Goal: Task Accomplishment & Management: Complete application form

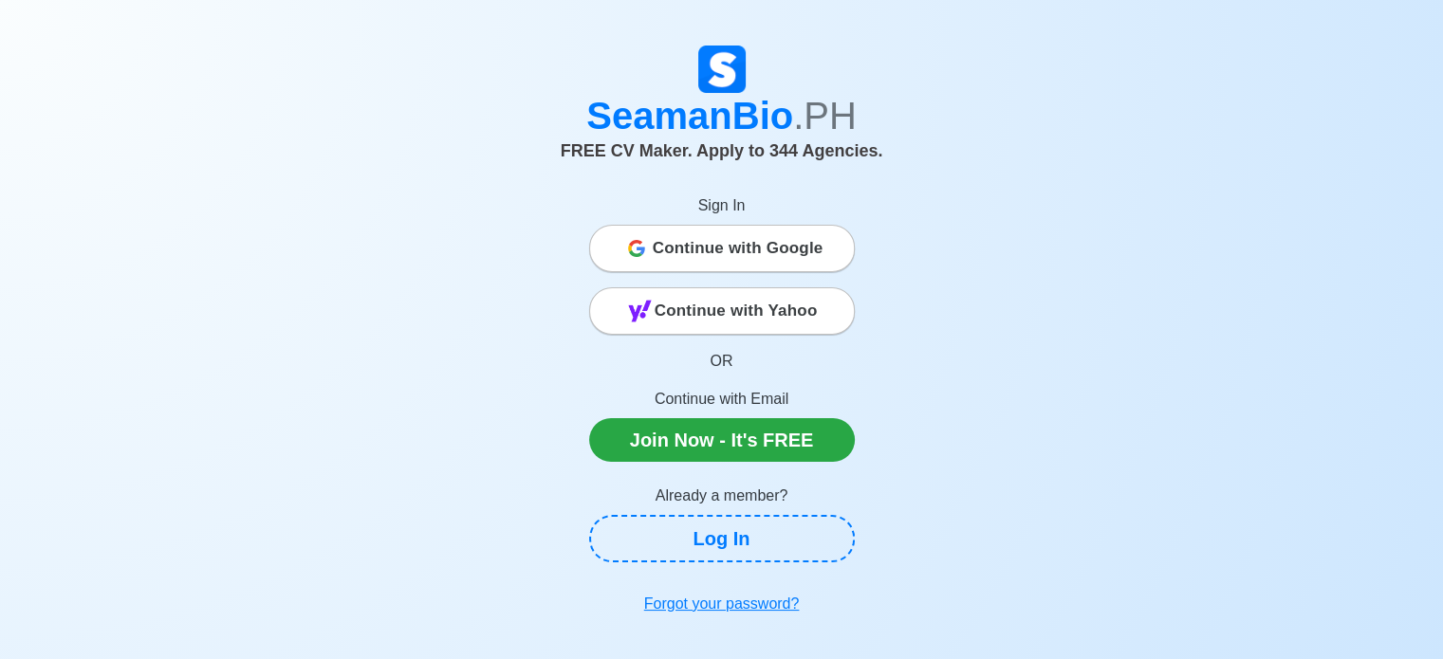
click at [640, 250] on icon at bounding box center [636, 248] width 17 height 17
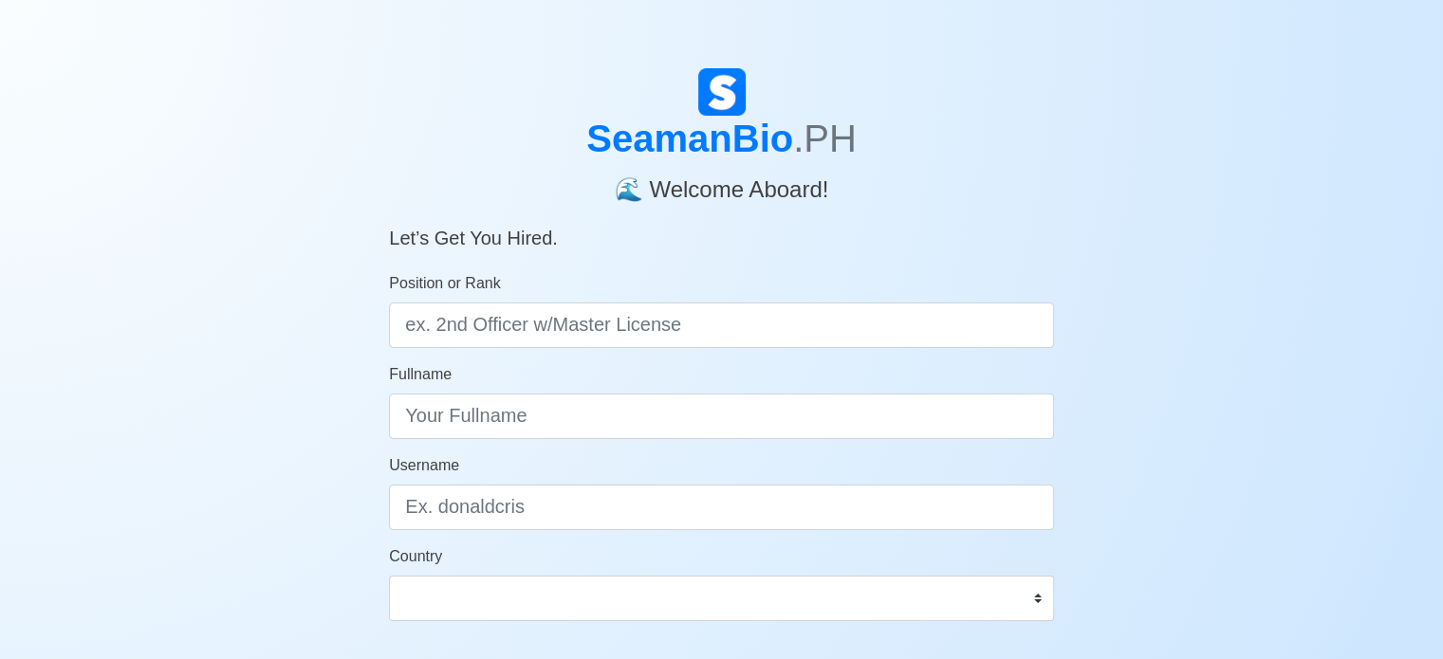
click at [672, 295] on div "Position or Rank" at bounding box center [721, 310] width 665 height 76
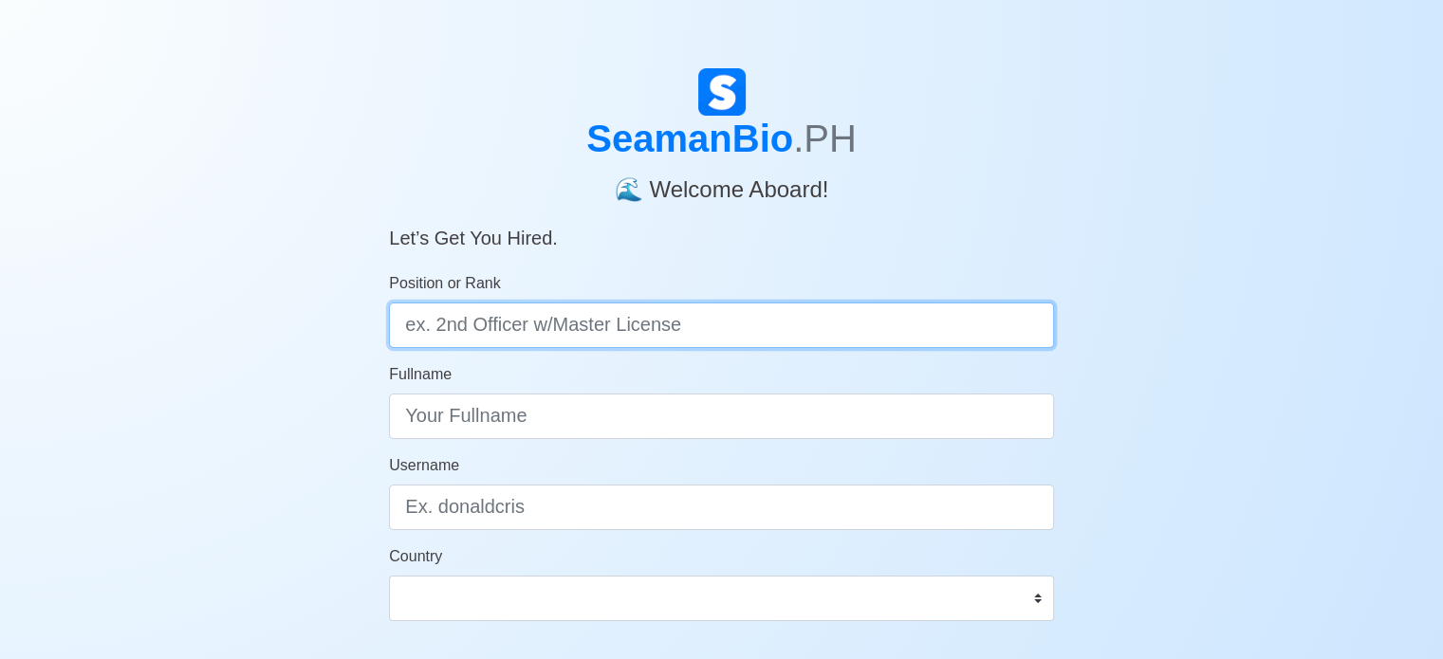
click at [676, 323] on input "Position or Rank" at bounding box center [721, 326] width 665 height 46
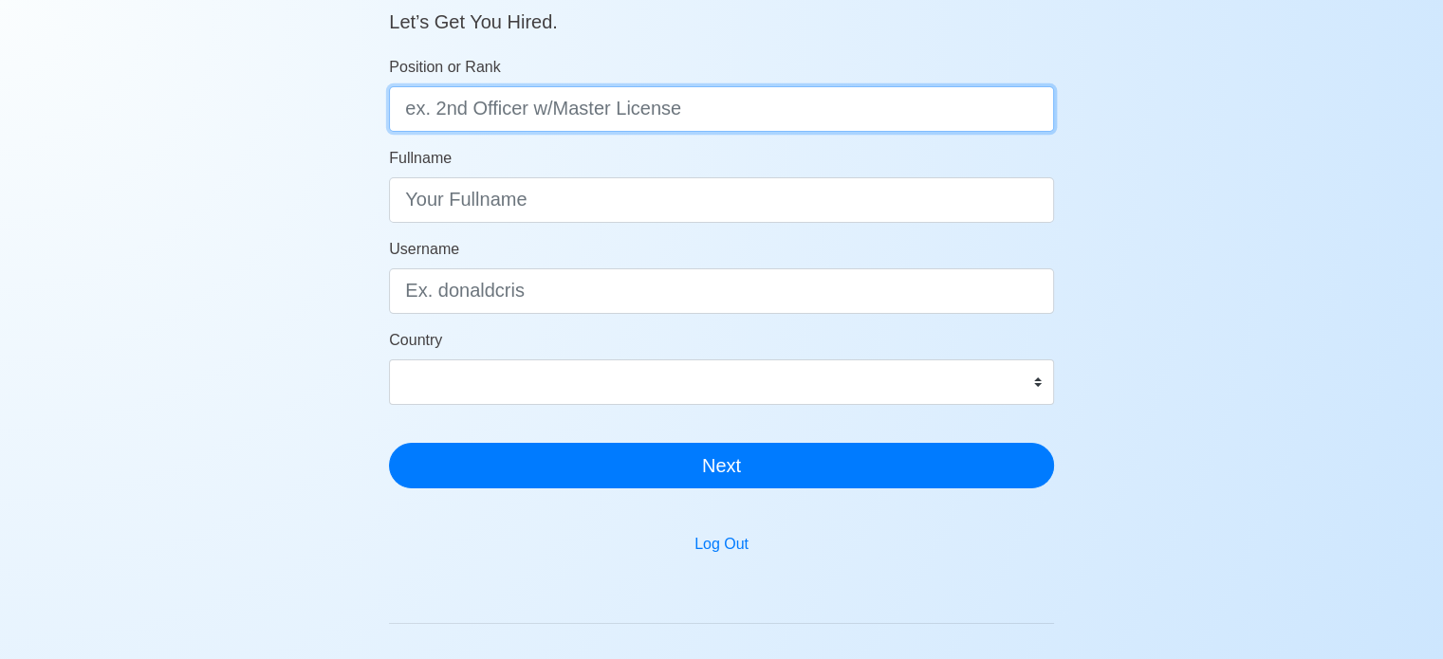
scroll to position [95, 0]
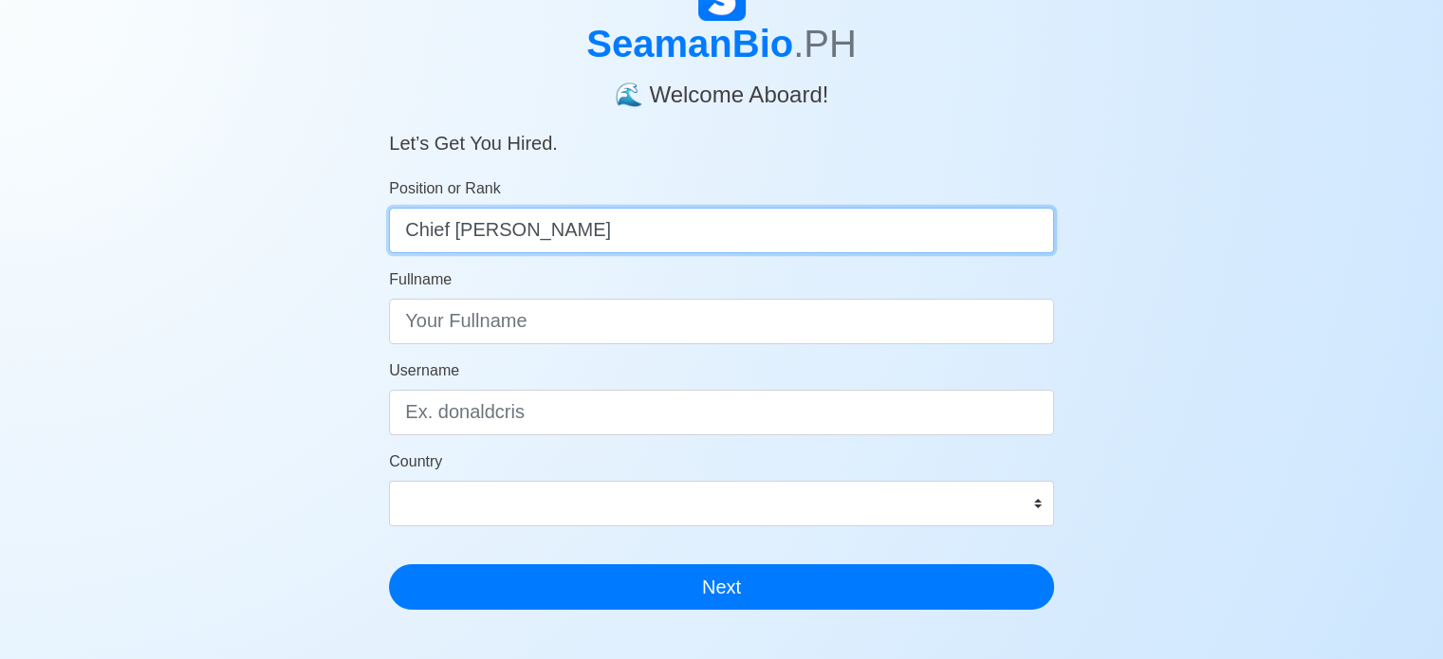
type input "Chief Cook"
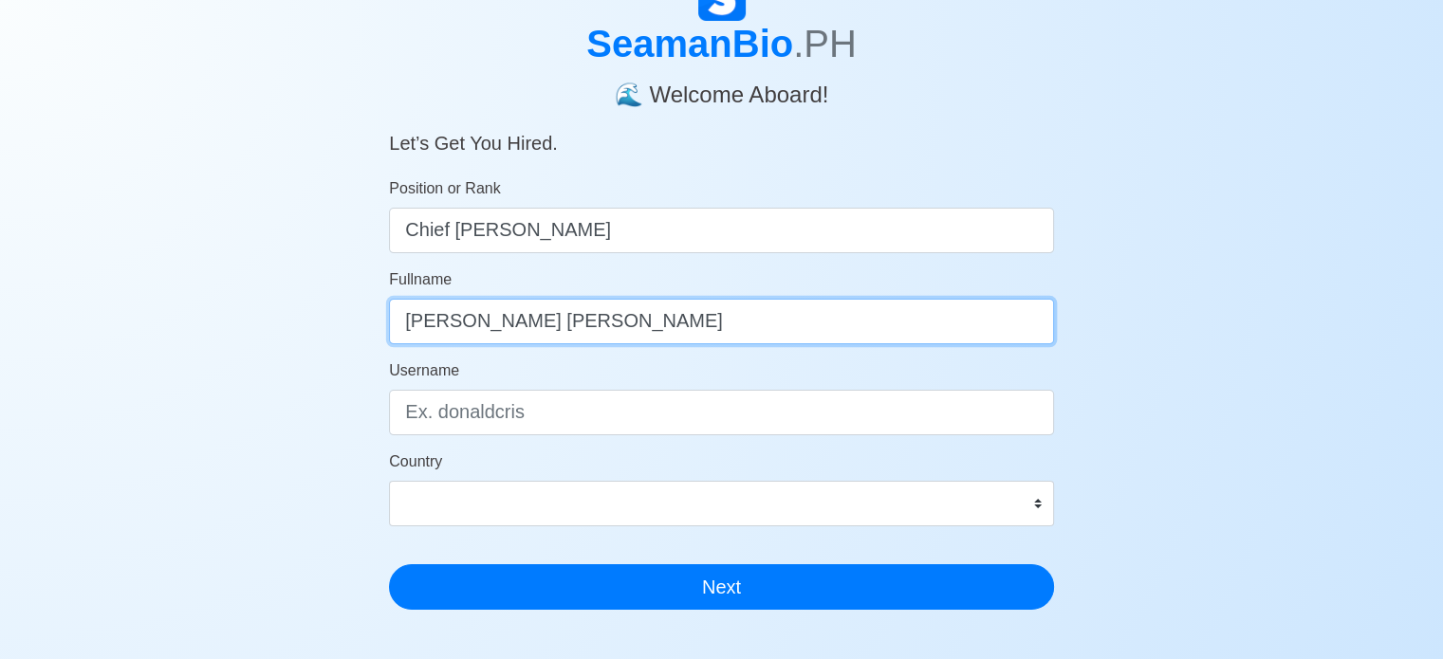
type input "Mervin Jay R. Bernardo"
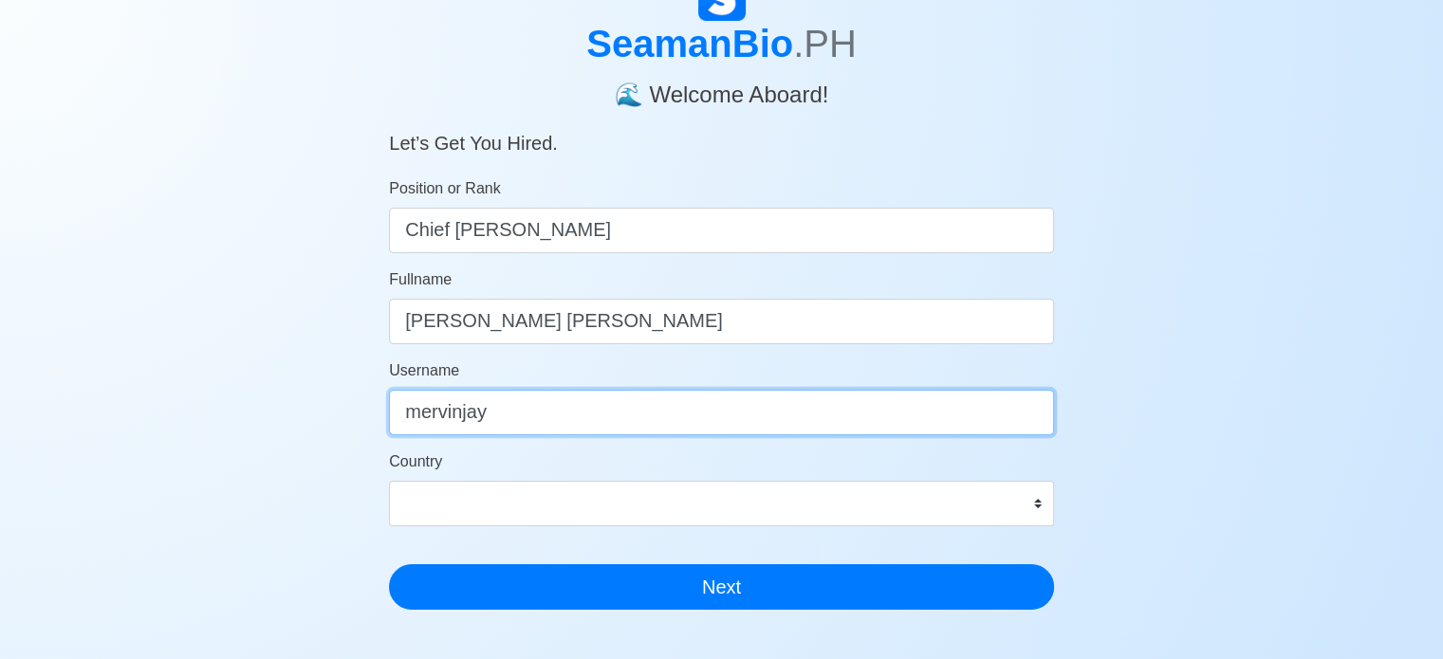
type input "mervinjay"
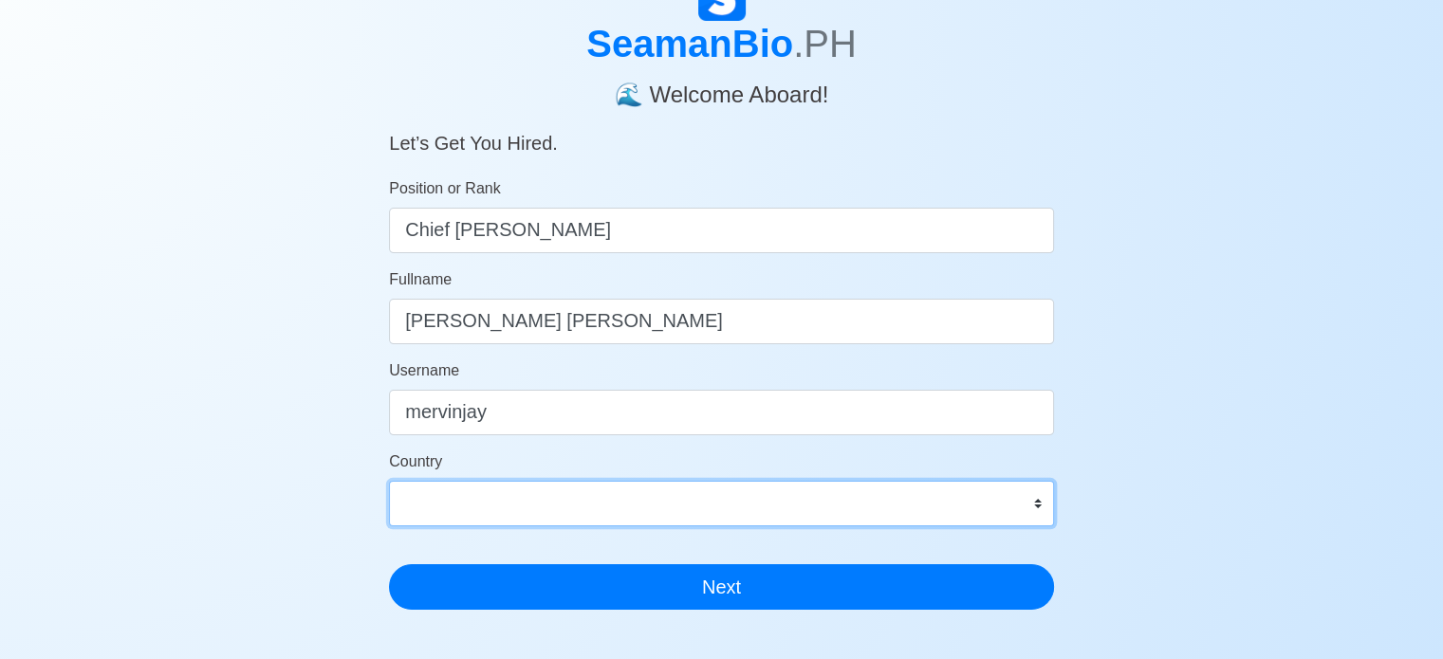
click at [629, 492] on select "Afghanistan Åland Islands Albania Algeria American Samoa Andorra Angola Anguill…" at bounding box center [721, 504] width 665 height 46
select select "PH"
click at [389, 481] on select "Afghanistan Åland Islands Albania Algeria American Samoa Andorra Angola Anguill…" at bounding box center [721, 504] width 665 height 46
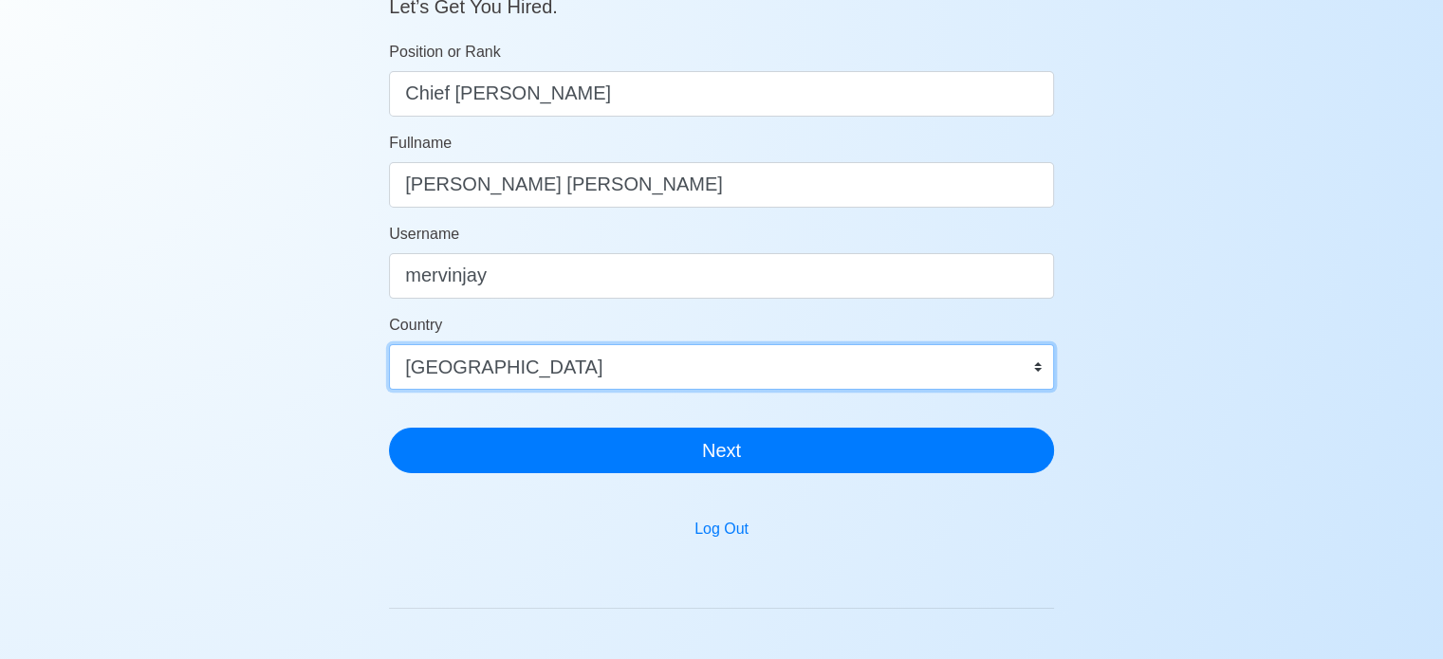
scroll to position [453, 0]
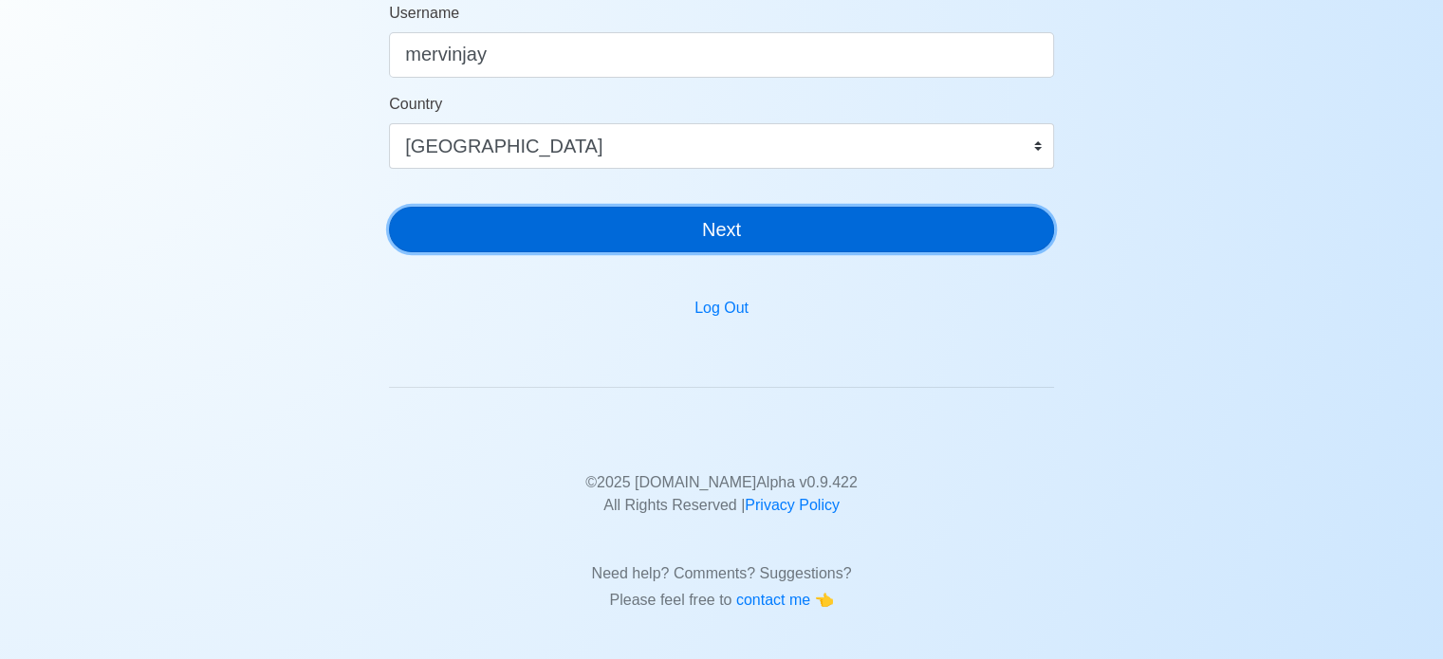
click at [714, 241] on button "Next" at bounding box center [721, 230] width 665 height 46
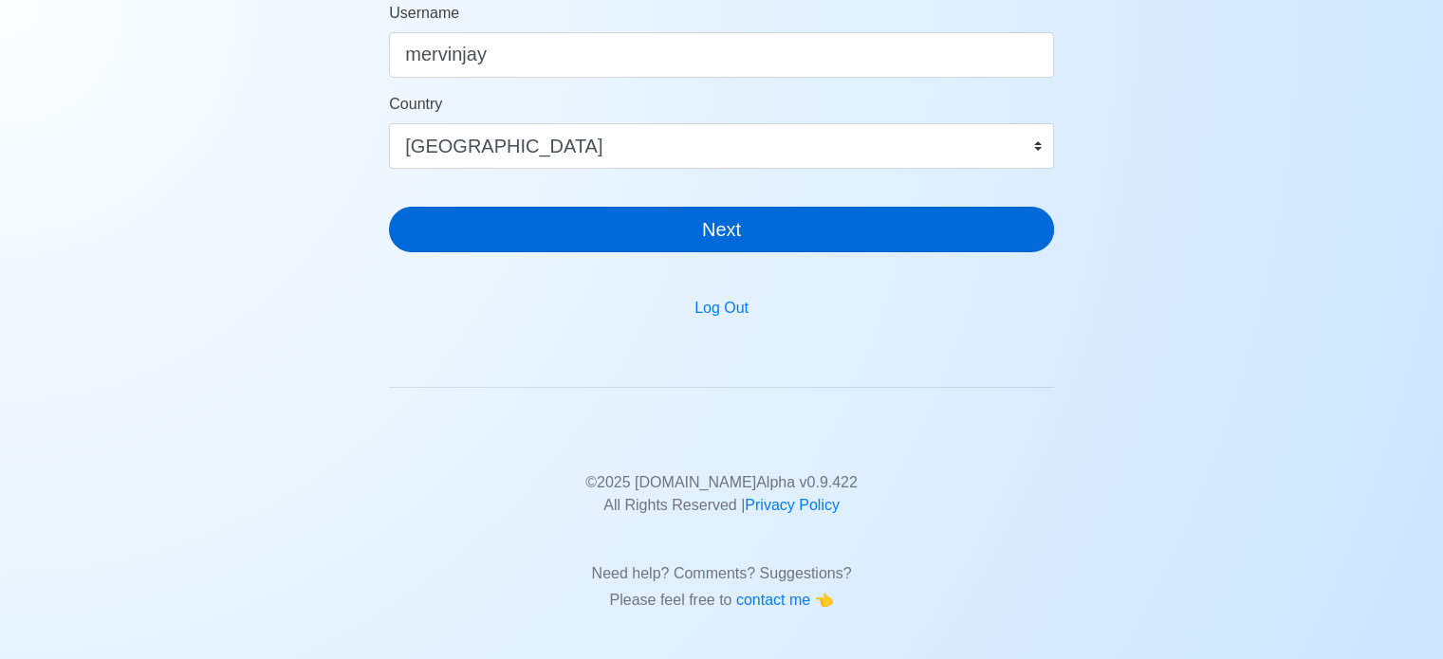
scroll to position [0, 0]
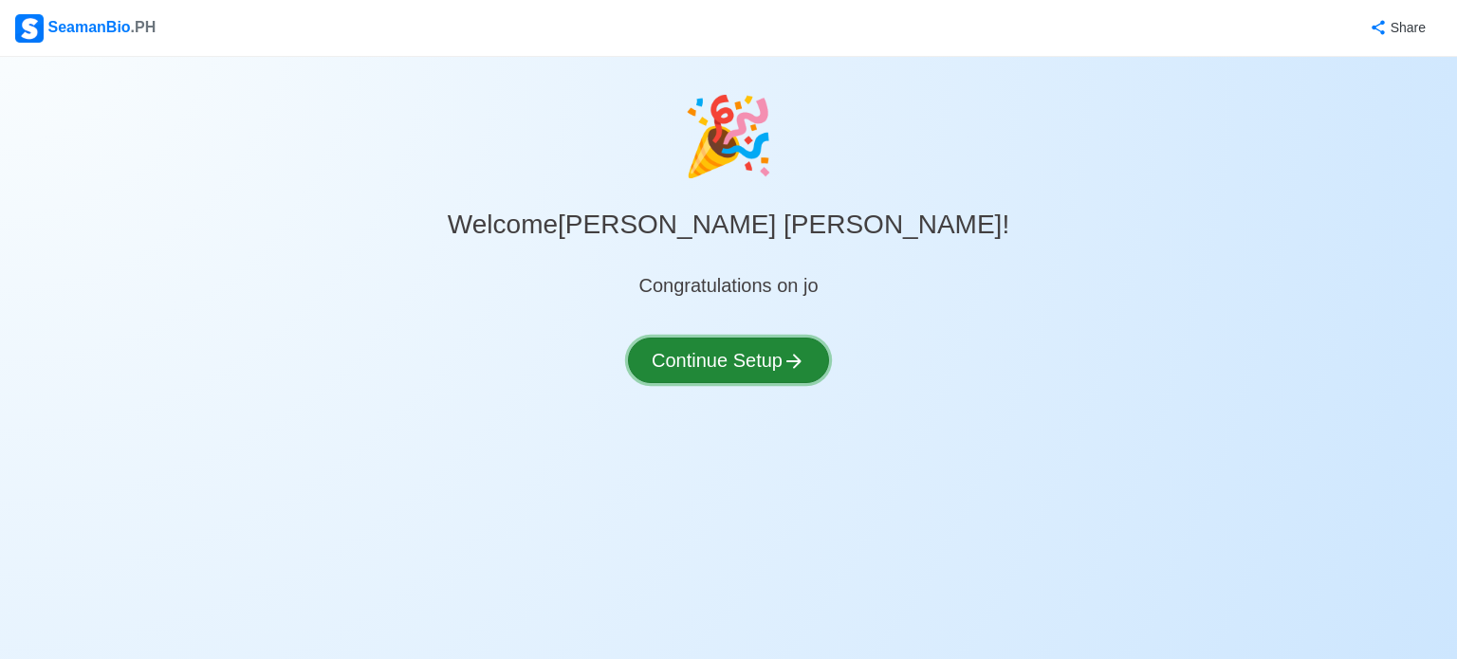
click at [725, 368] on button "Continue Setup" at bounding box center [728, 361] width 201 height 46
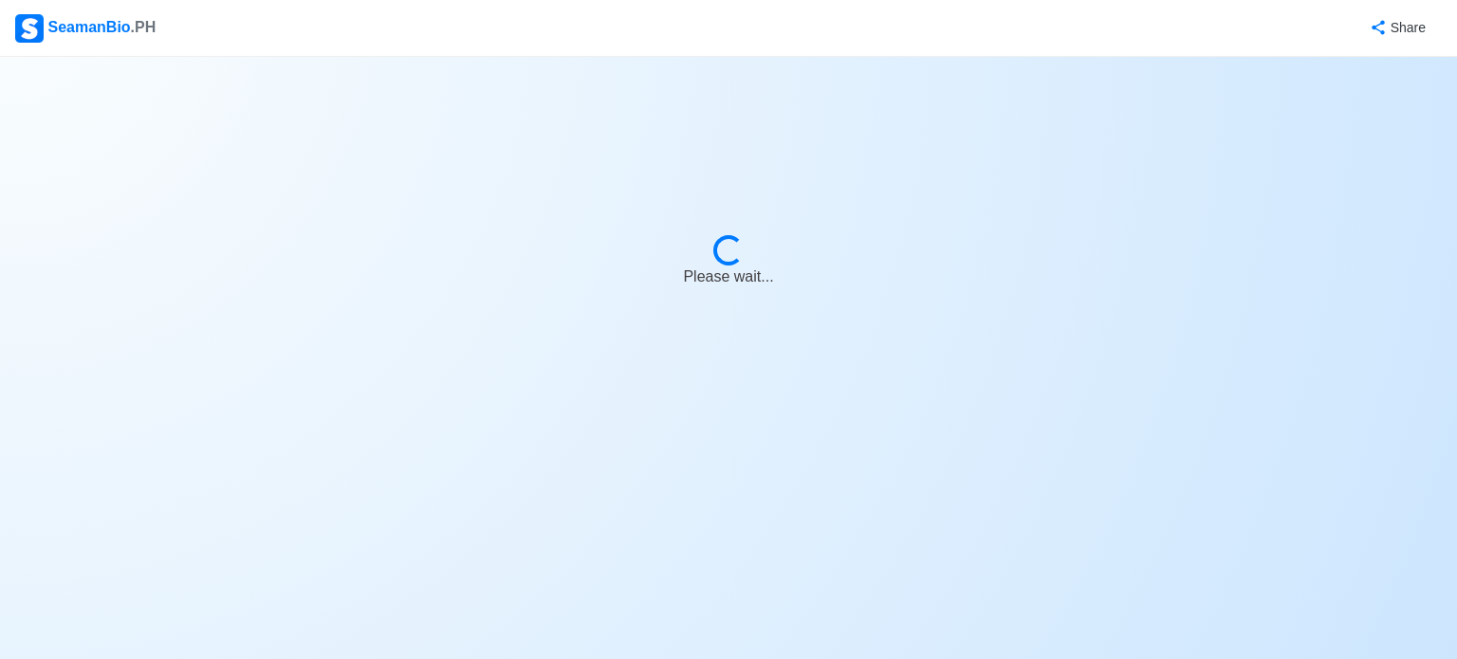
select select "Visible for Hiring"
select select "PH"
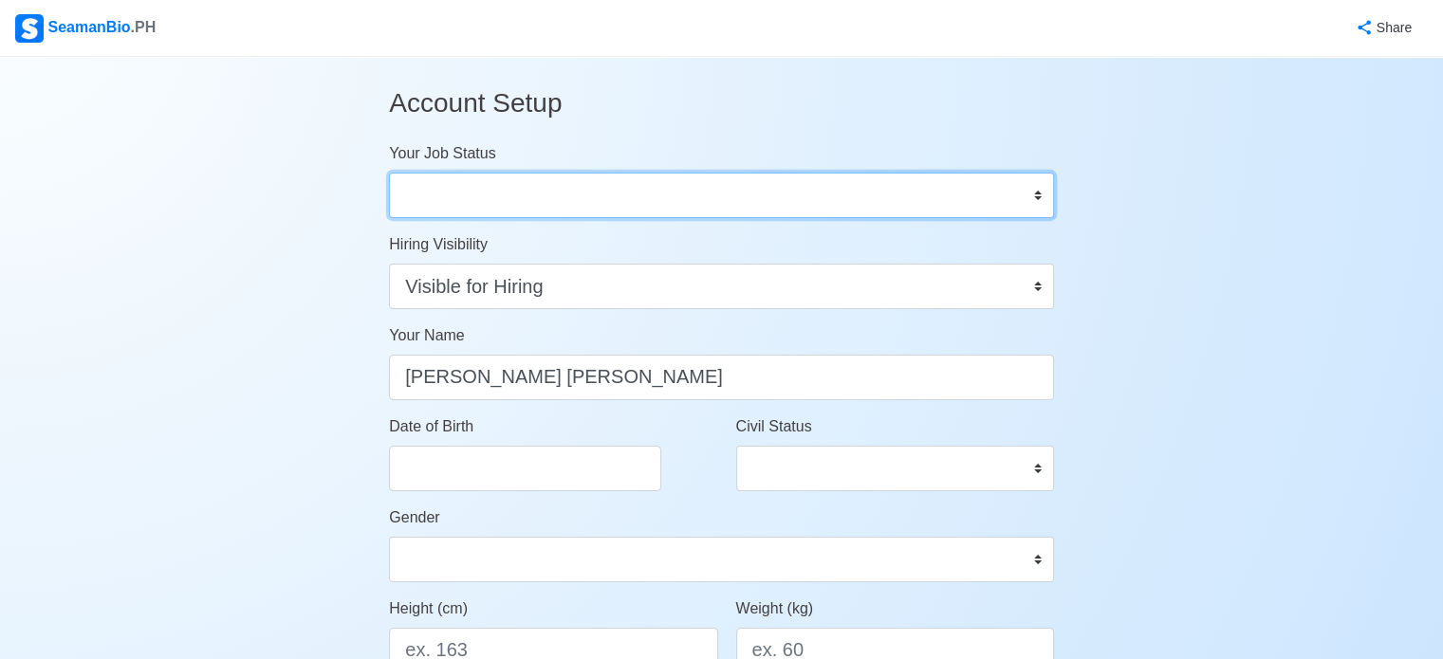
click at [625, 215] on select "Onboard Actively Looking for Job Not Looking for Job" at bounding box center [721, 196] width 665 height 46
select select "Actively Looking for Job"
click at [389, 173] on select "Onboard Actively Looking for Job Not Looking for Job" at bounding box center [721, 196] width 665 height 46
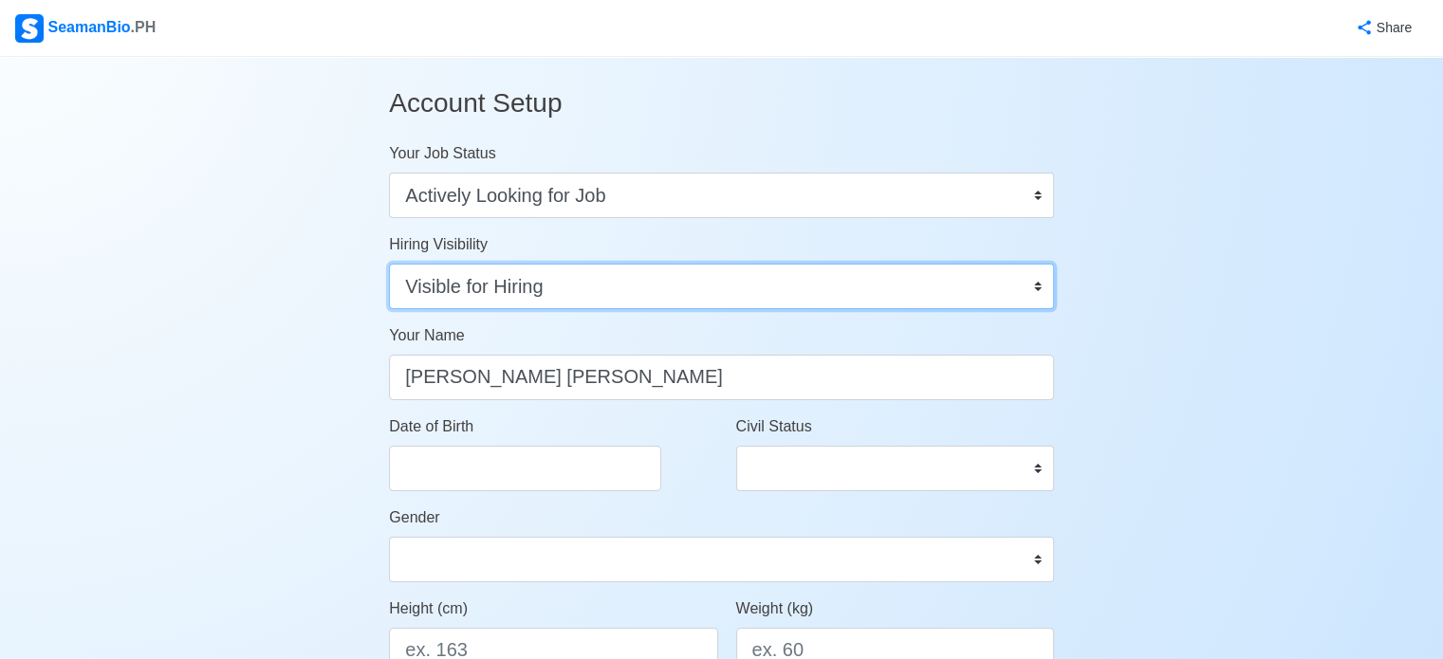
click at [622, 294] on select "Visible for Hiring Not Visible for Hiring" at bounding box center [721, 287] width 665 height 46
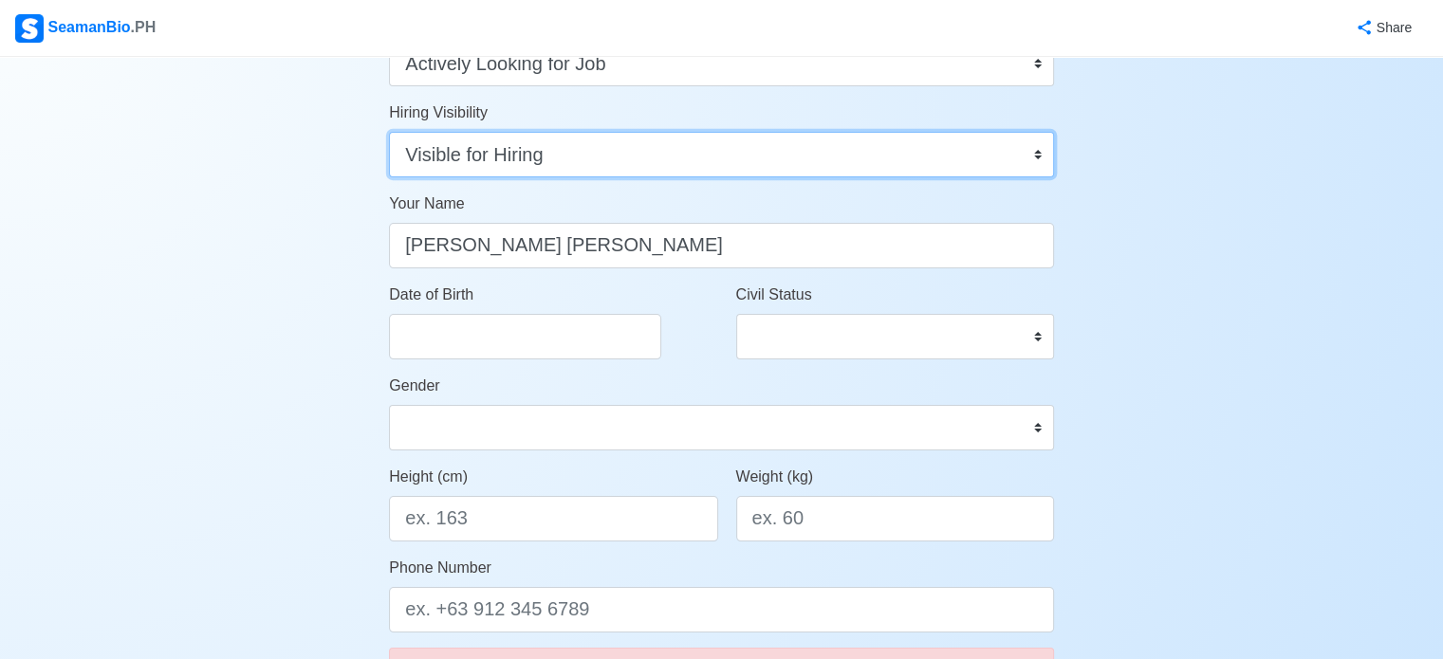
scroll to position [190, 0]
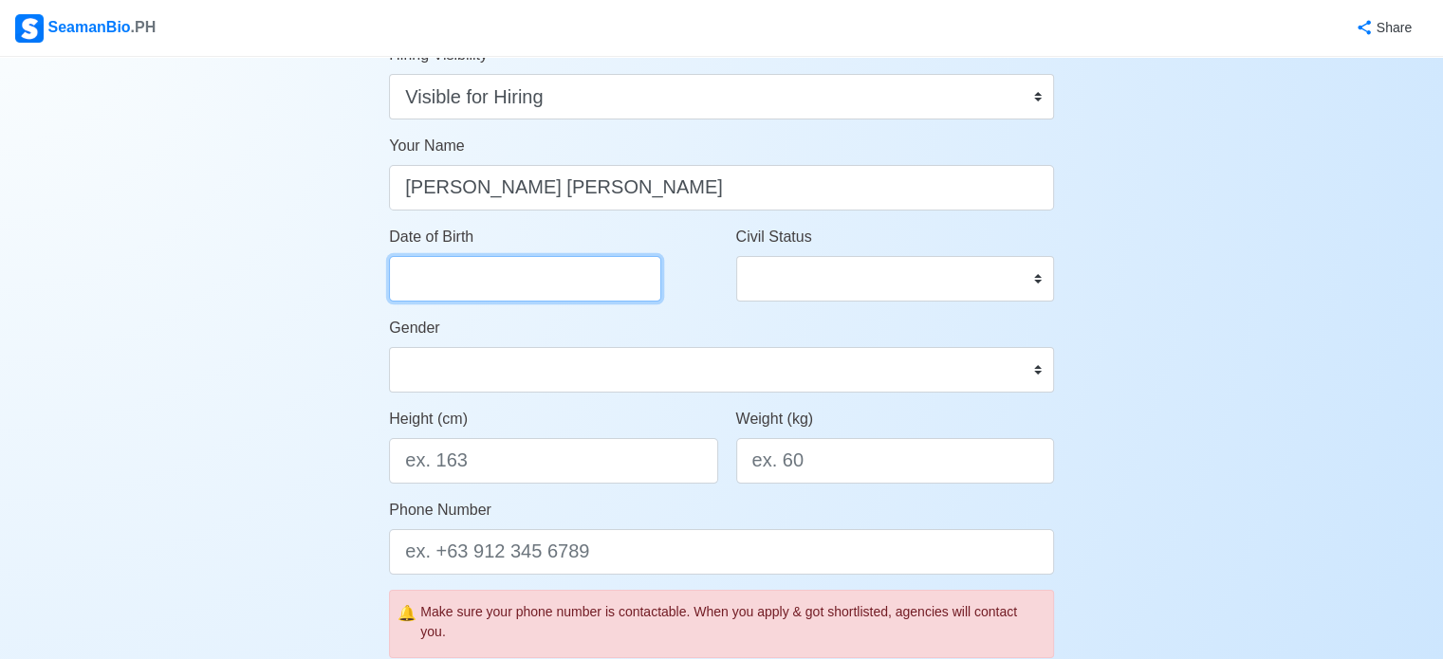
select select "****"
select select "*********"
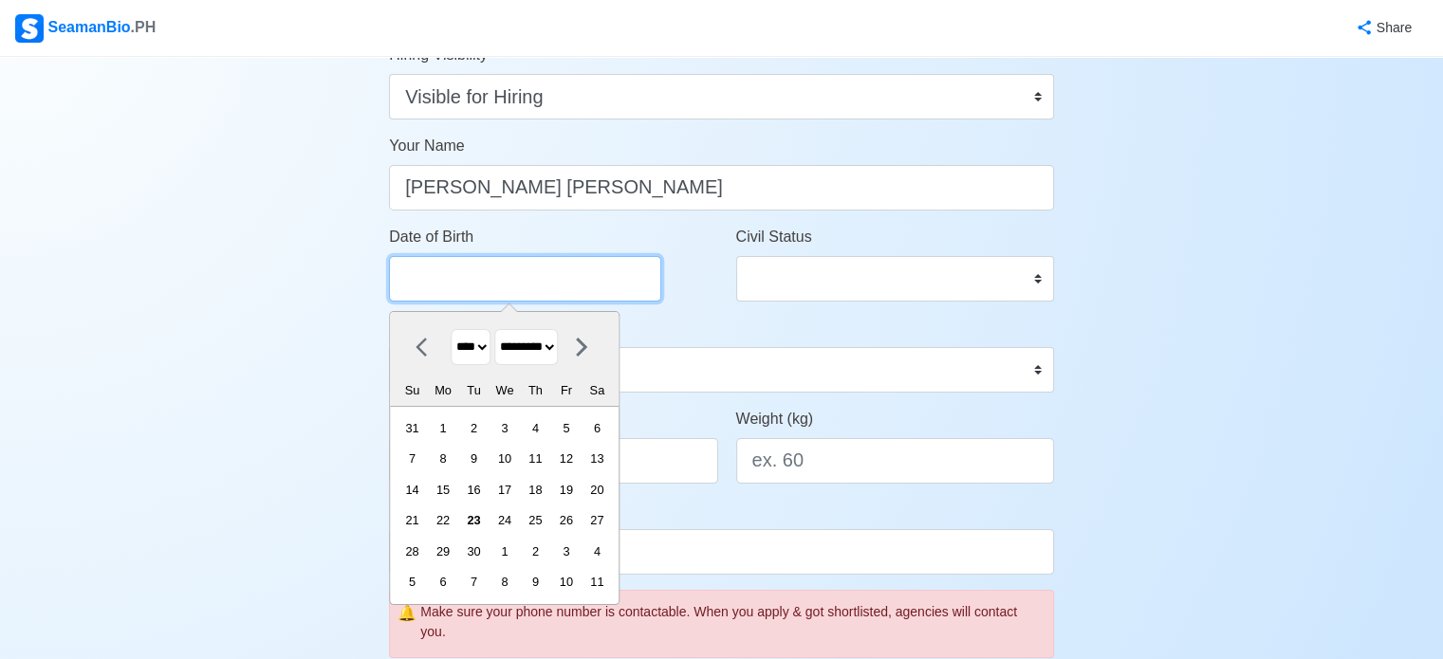
click at [543, 267] on input "Date of Birth" at bounding box center [525, 279] width 272 height 46
click at [547, 351] on select "******* ******** ***** ***** *** **** **** ****** ********* ******* ******** **…" at bounding box center [526, 347] width 64 height 37
click at [482, 345] on select "**** **** **** **** **** **** **** **** **** **** **** **** **** **** **** ****…" at bounding box center [471, 347] width 40 height 37
select select "****"
click at [451, 329] on select "**** **** **** **** **** **** **** **** **** **** **** **** **** **** **** ****…" at bounding box center [471, 347] width 40 height 37
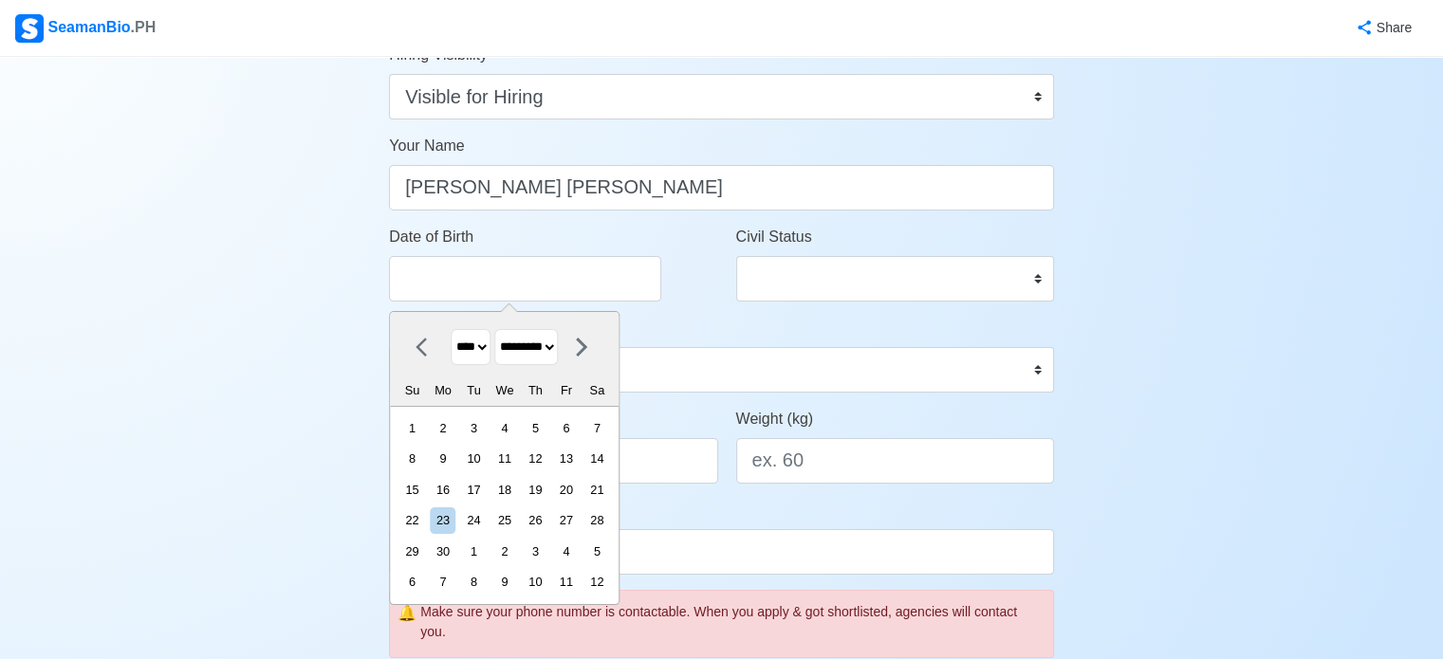
click at [530, 348] on select "******* ******** ***** ***** *** **** **** ****** ********* ******* ******** **…" at bounding box center [526, 347] width 64 height 37
select select "*******"
click at [502, 329] on select "******* ******** ***** ***** *** **** **** ****** ********* ******* ******** **…" at bounding box center [526, 347] width 64 height 37
click at [547, 431] on div "3" at bounding box center [536, 429] width 26 height 26
type input "10/03/1996"
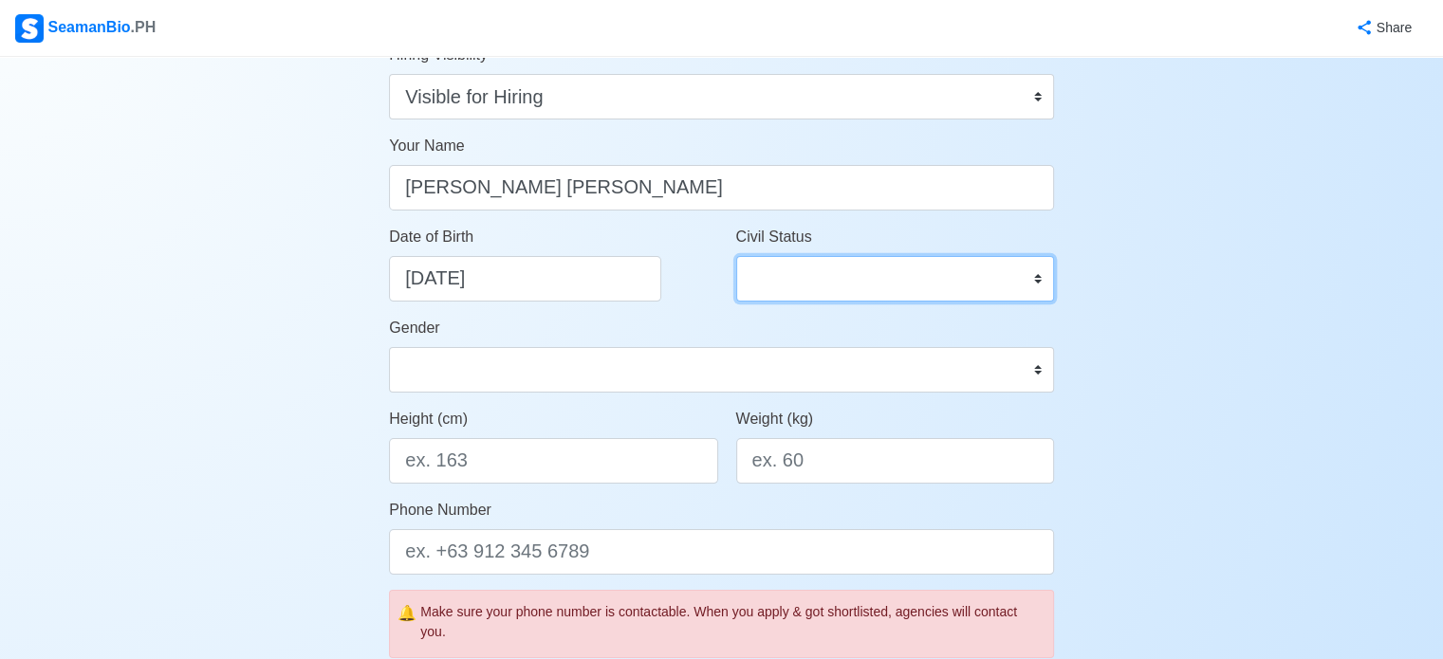
click at [823, 271] on select "Single Married Widowed Separated" at bounding box center [895, 279] width 318 height 46
click at [736, 256] on select "Single Married Widowed Separated" at bounding box center [895, 279] width 318 height 46
click at [830, 288] on select "Single Married Widowed Separated" at bounding box center [895, 279] width 318 height 46
select select "Married"
click at [736, 256] on select "Single Married Widowed Separated" at bounding box center [895, 279] width 318 height 46
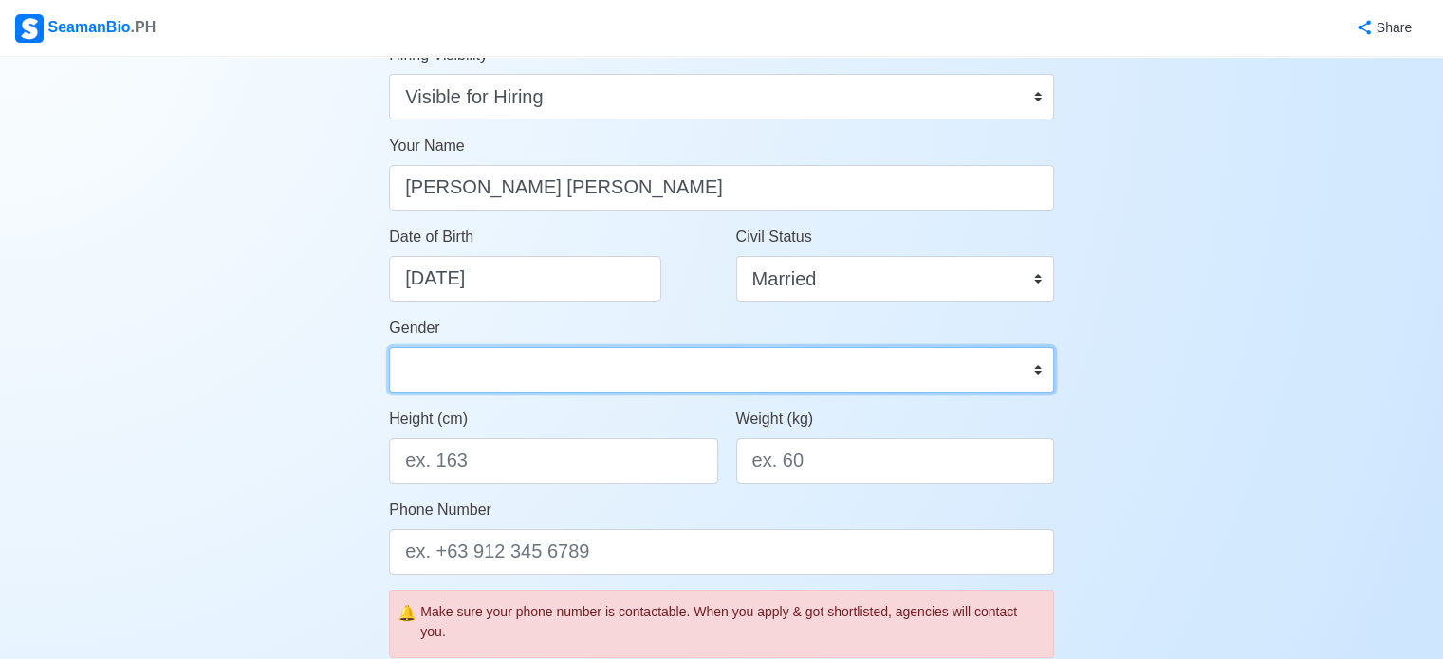
click at [769, 380] on select "Male Female" at bounding box center [721, 370] width 665 height 46
select select "Male"
click at [389, 347] on select "Male Female" at bounding box center [721, 370] width 665 height 46
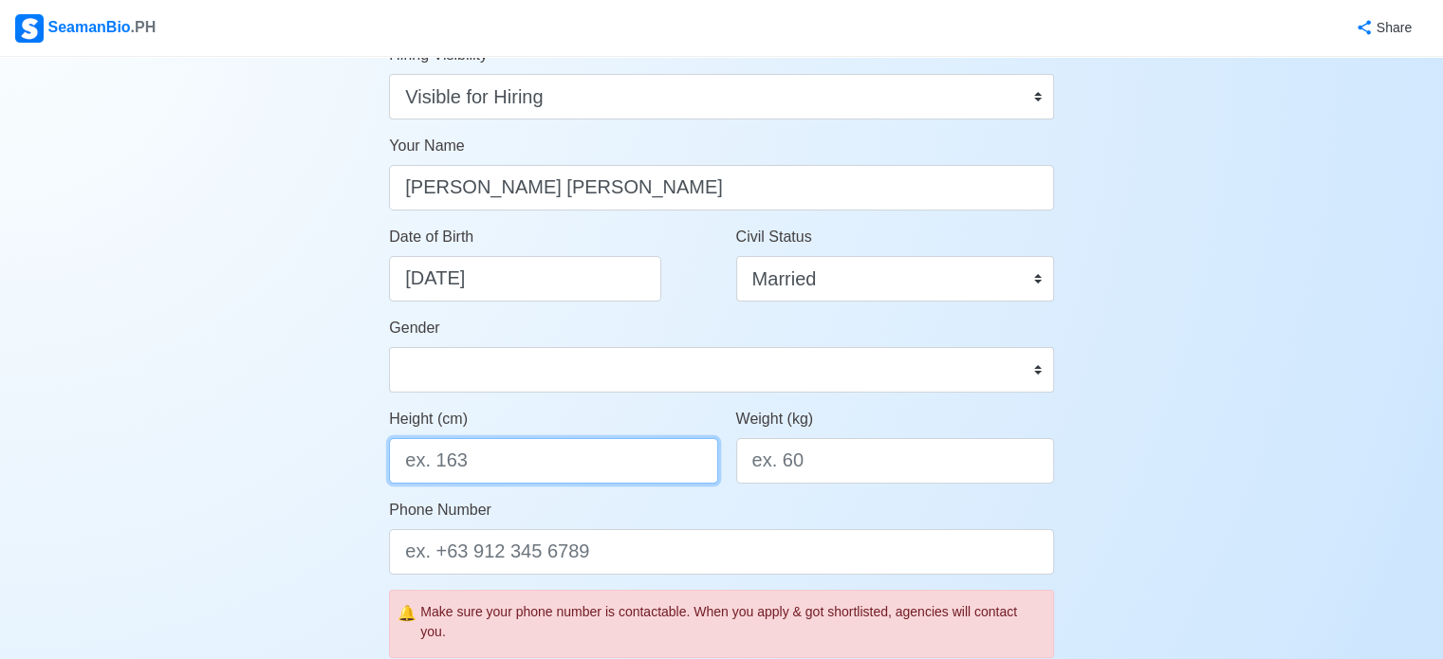
click at [541, 455] on input "Height (cm)" at bounding box center [553, 461] width 328 height 46
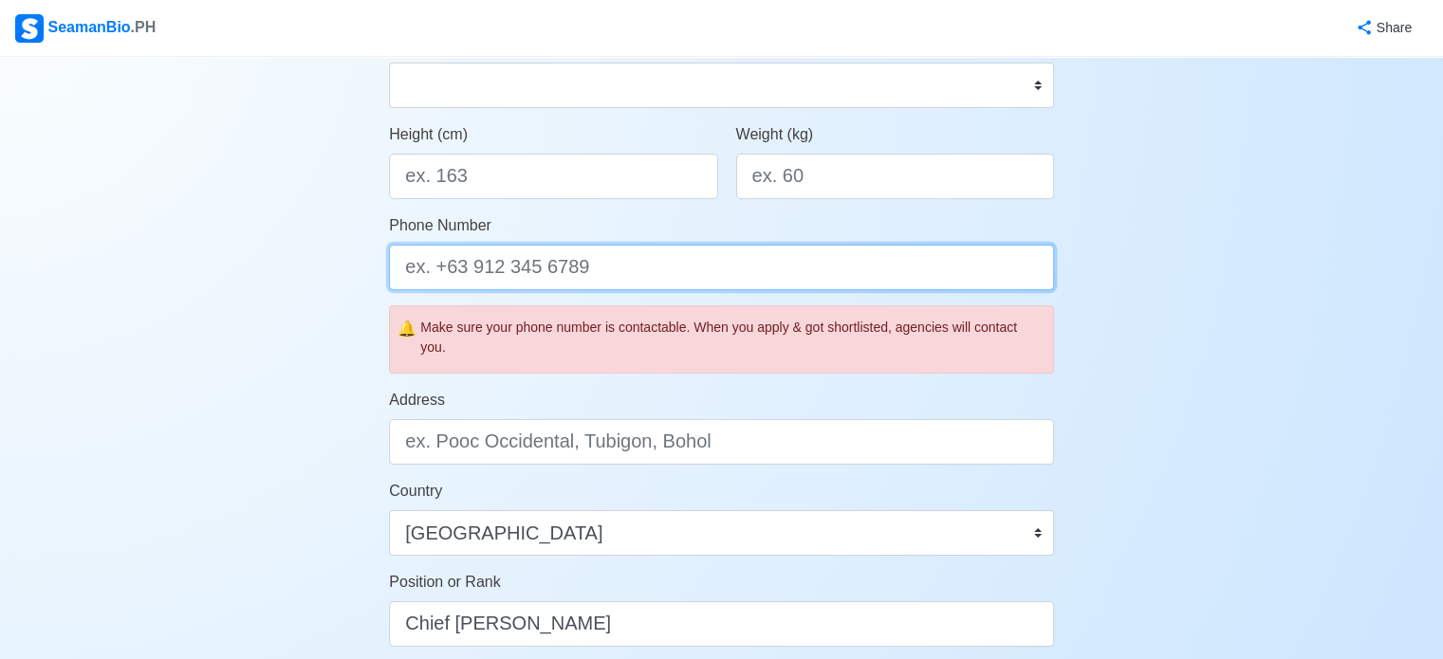
click at [543, 283] on input "Phone Number" at bounding box center [721, 268] width 665 height 46
type input "+639773409044"
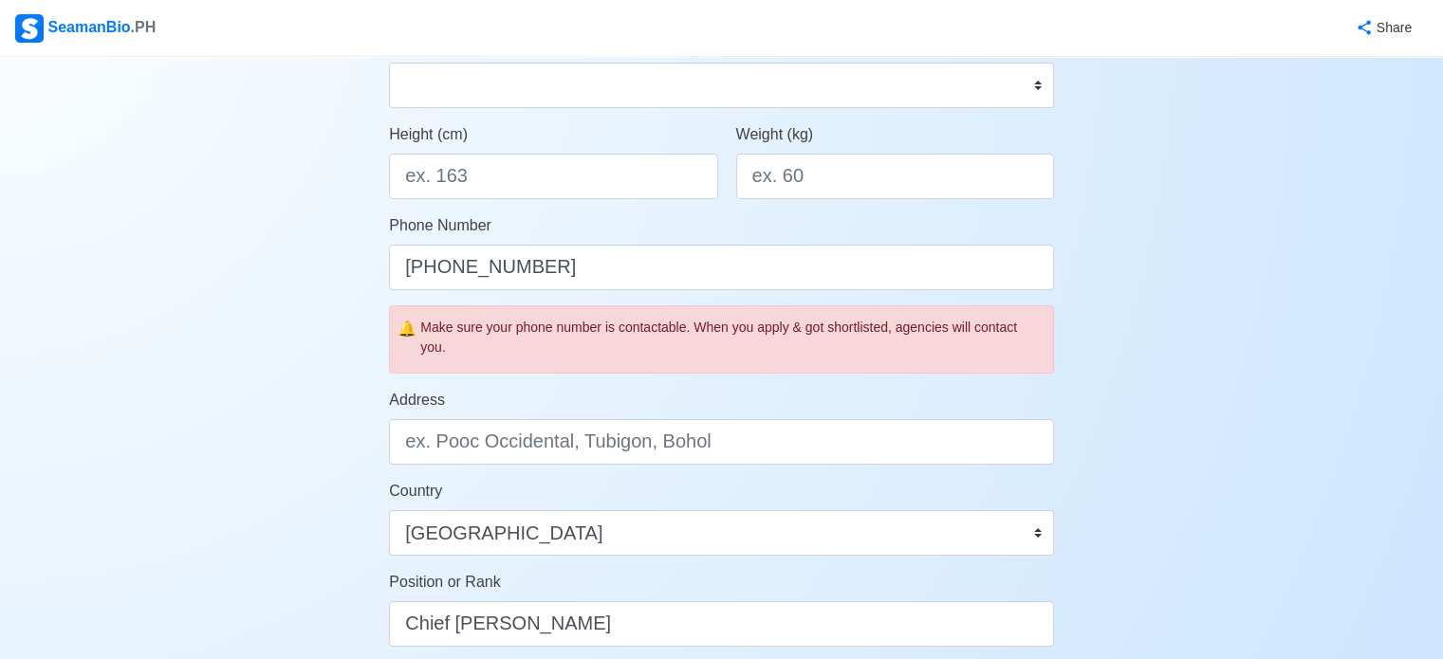
click at [615, 464] on form "Your Job Status Onboard Actively Looking for Job Not Looking for Job Hiring Vis…" at bounding box center [721, 362] width 665 height 1389
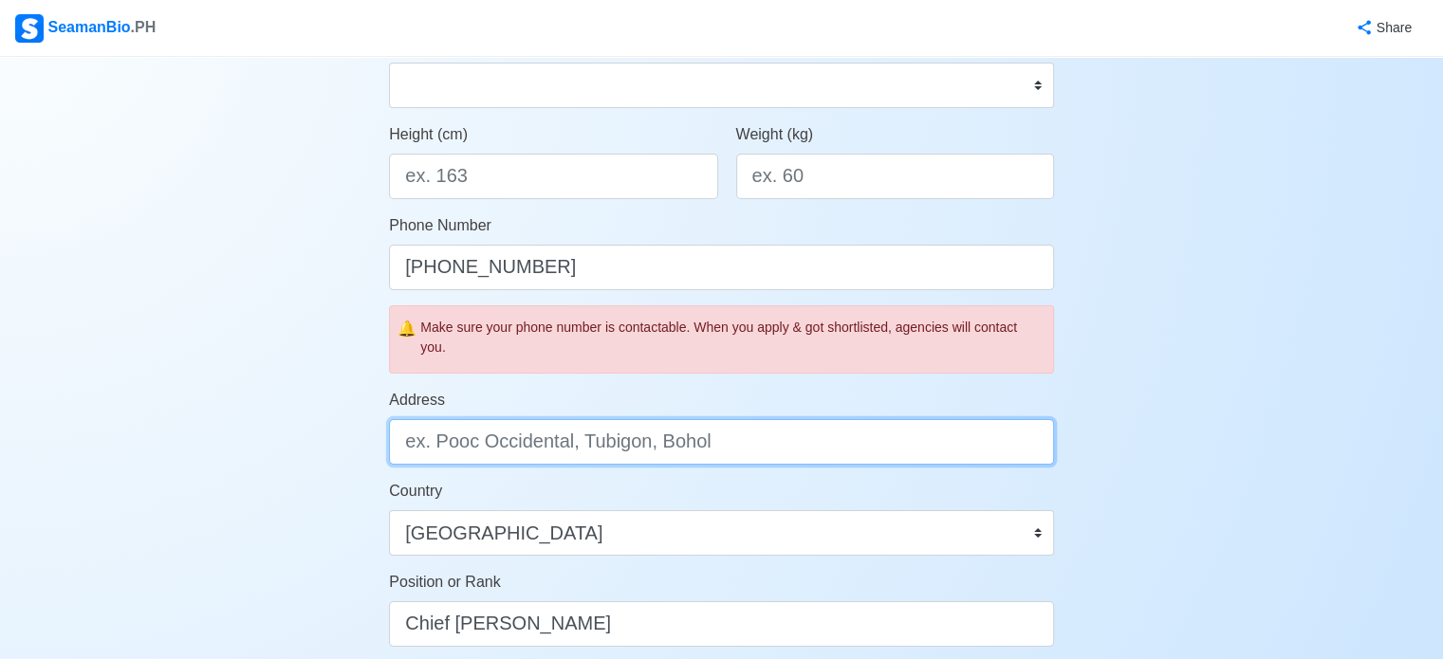
click at [618, 439] on input "Address" at bounding box center [721, 442] width 665 height 46
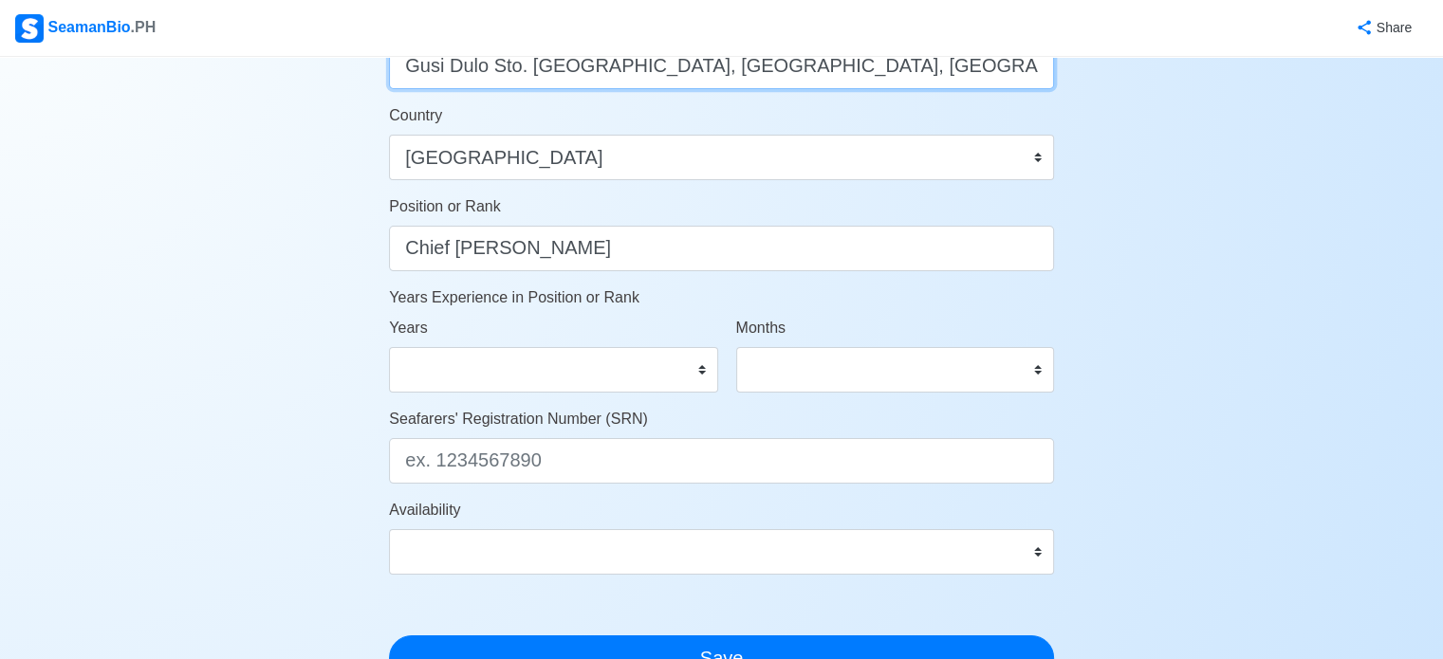
scroll to position [854, 0]
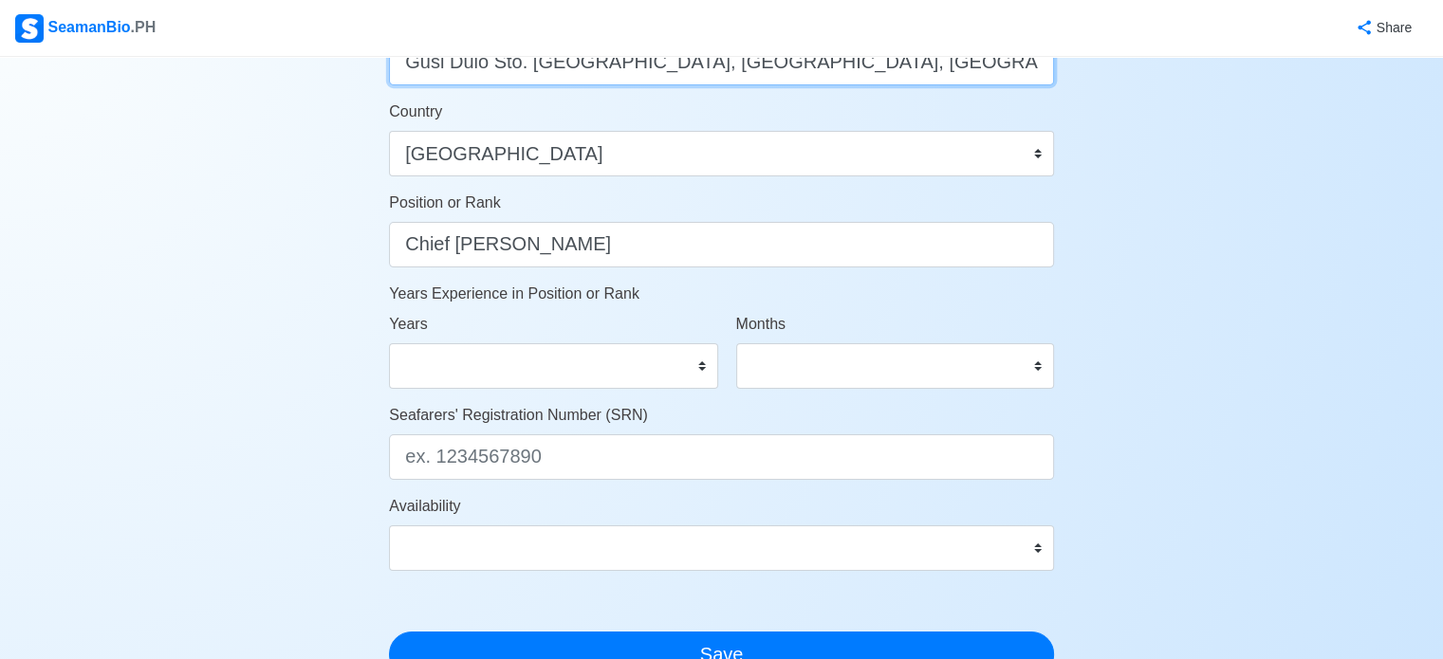
type input "Gusi Dulo Sto. Rosario, Paombong, Bulacan"
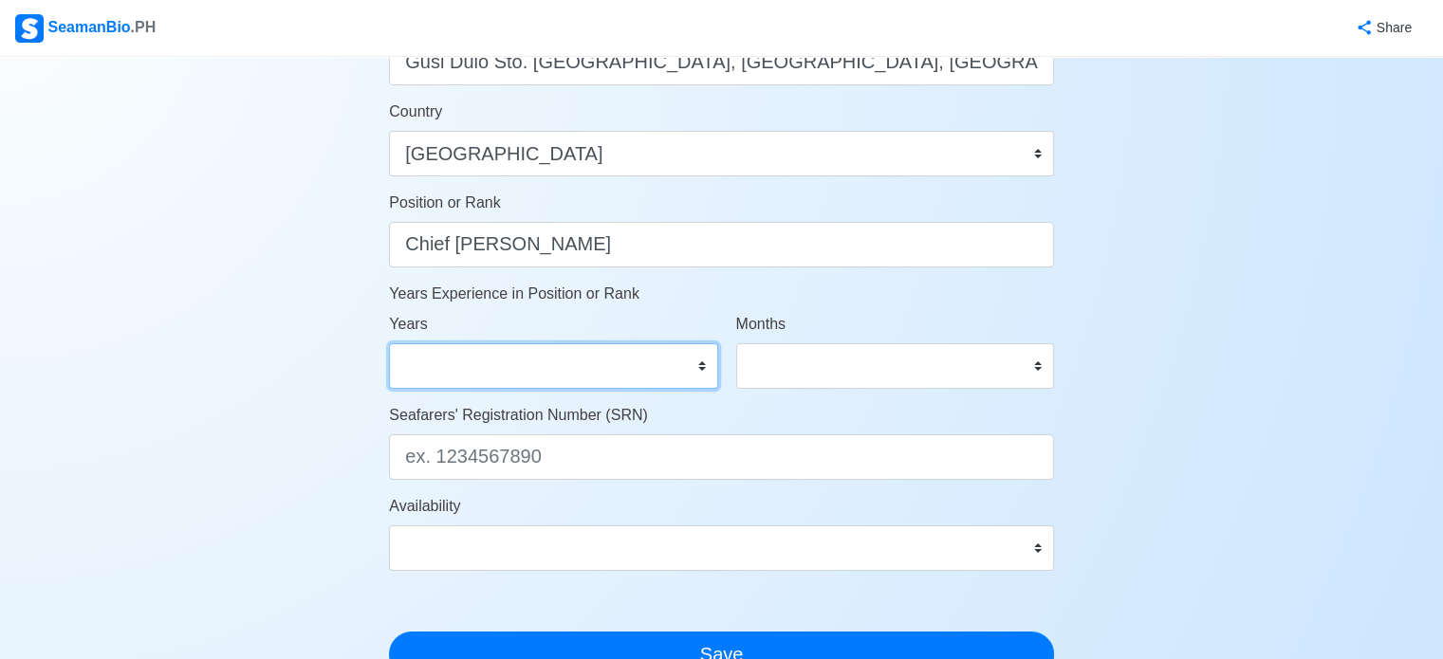
click at [541, 367] on select "0 1 2 3 4 5 6 7 8 9 10 11 12 13 14 15 16 17 18 19 20 21 22 23 24 25 26 27 28 29…" at bounding box center [553, 366] width 328 height 46
select select "8"
click at [389, 343] on select "0 1 2 3 4 5 6 7 8 9 10 11 12 13 14 15 16 17 18 19 20 21 22 23 24 25 26 27 28 29…" at bounding box center [553, 366] width 328 height 46
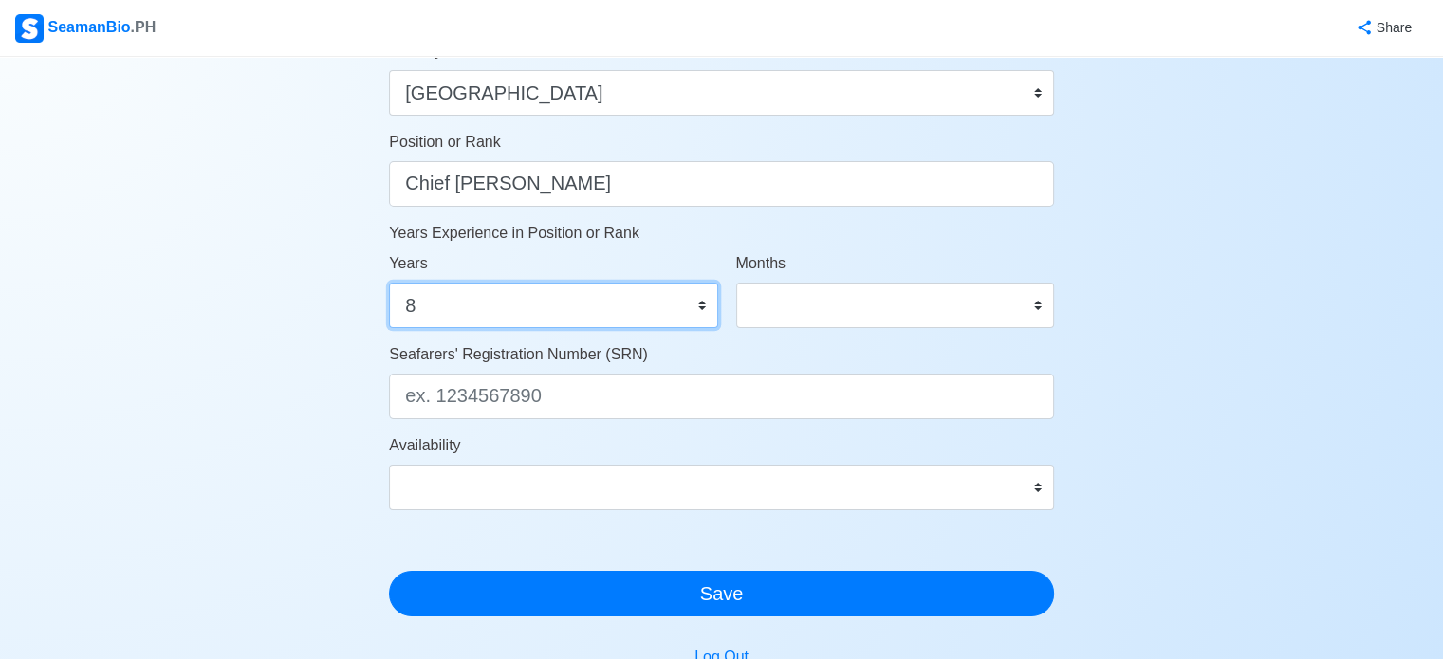
scroll to position [1044, 0]
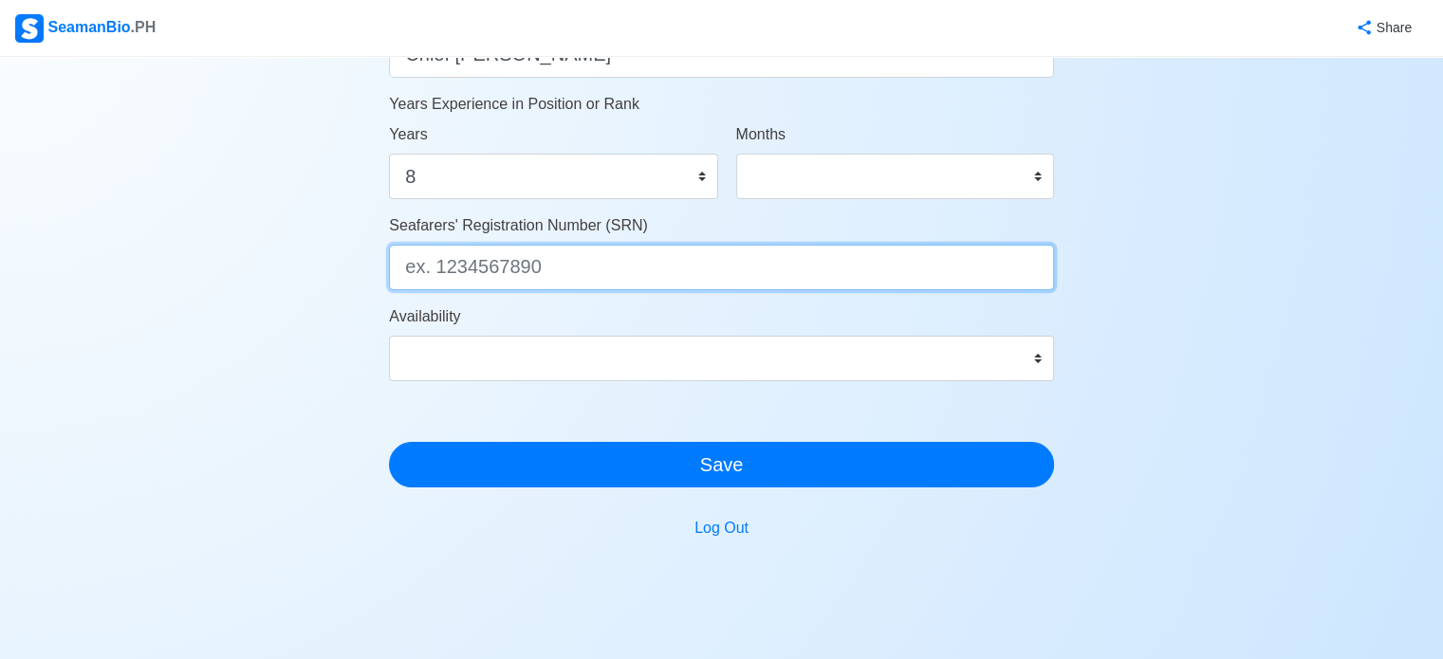
click at [567, 276] on input "Seafarers' Registration Number (SRN)" at bounding box center [721, 268] width 665 height 46
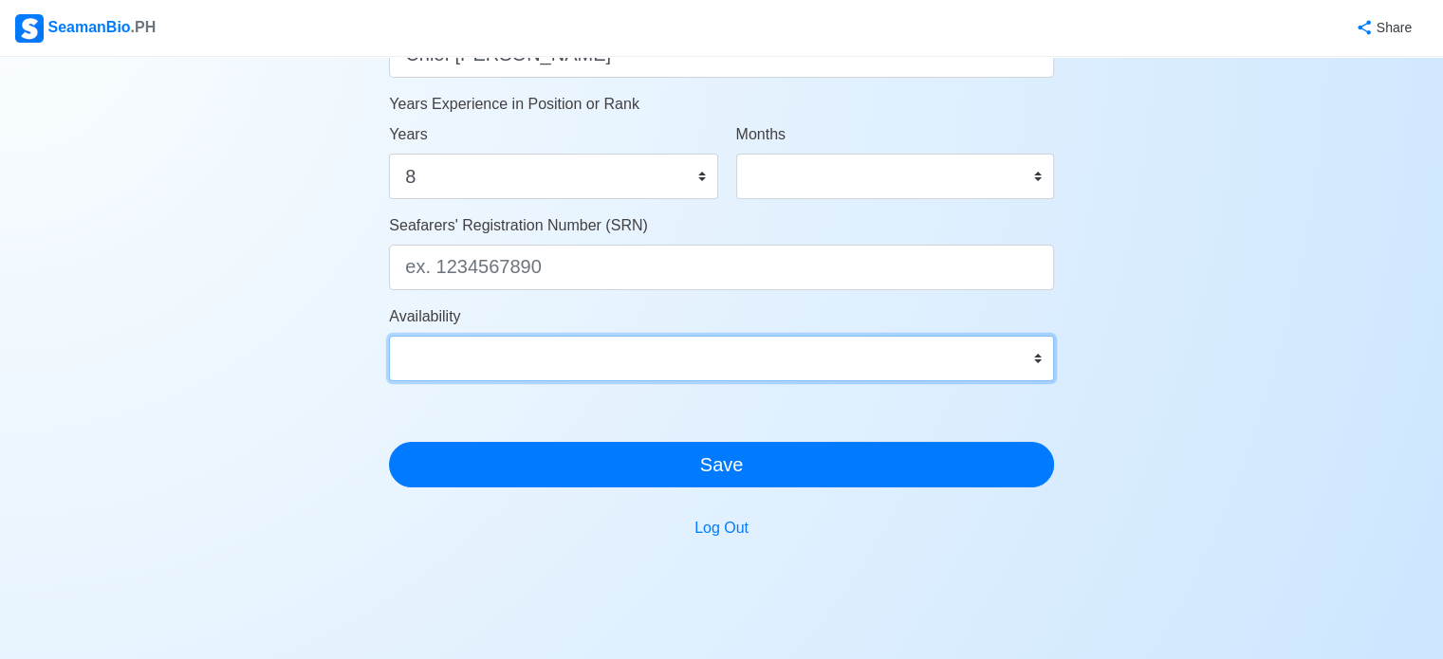
click at [621, 360] on select "Immediate Oct 2025 Nov 2025 Dec 2025 Jan 2026 Feb 2026 Mar 2026 Apr 2026 May 20…" at bounding box center [721, 359] width 665 height 46
click at [389, 336] on select "Immediate Oct 2025 Nov 2025 Dec 2025 Jan 2026 Feb 2026 Mar 2026 Apr 2026 May 20…" at bounding box center [721, 359] width 665 height 46
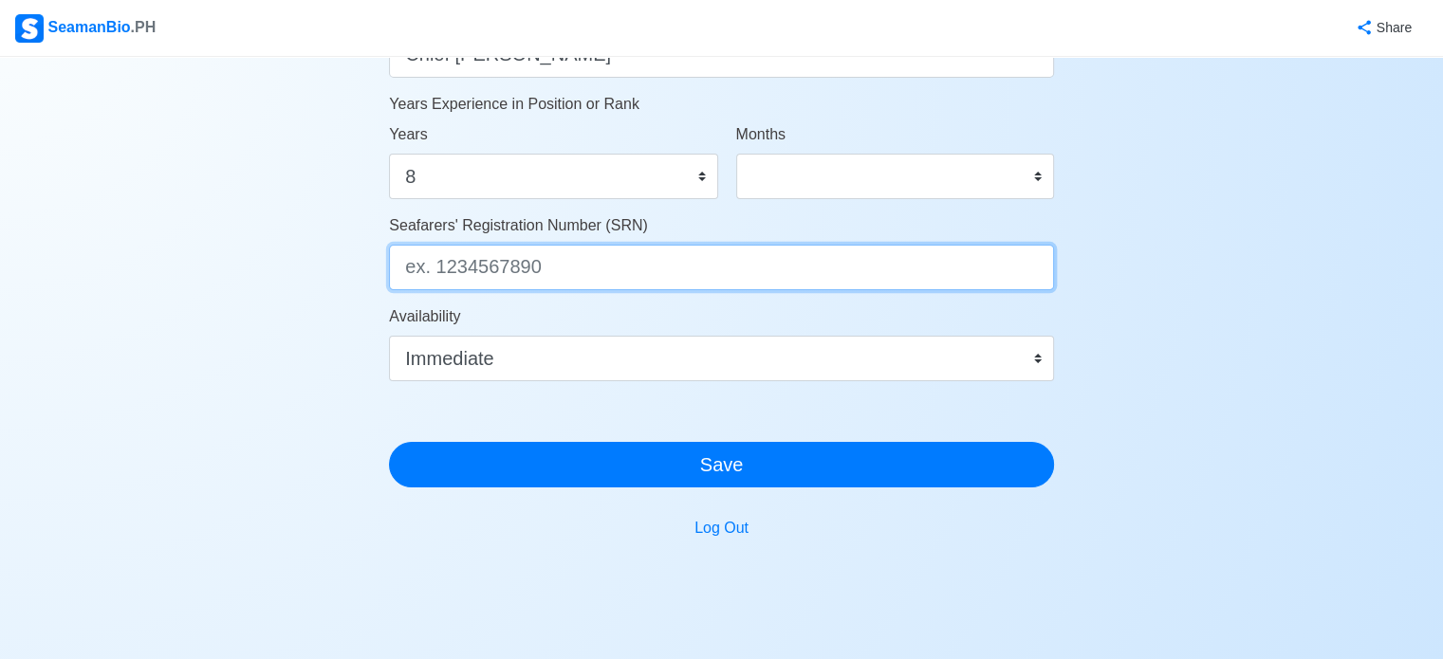
click at [537, 273] on input "Seafarers' Registration Number (SRN)" at bounding box center [721, 268] width 665 height 46
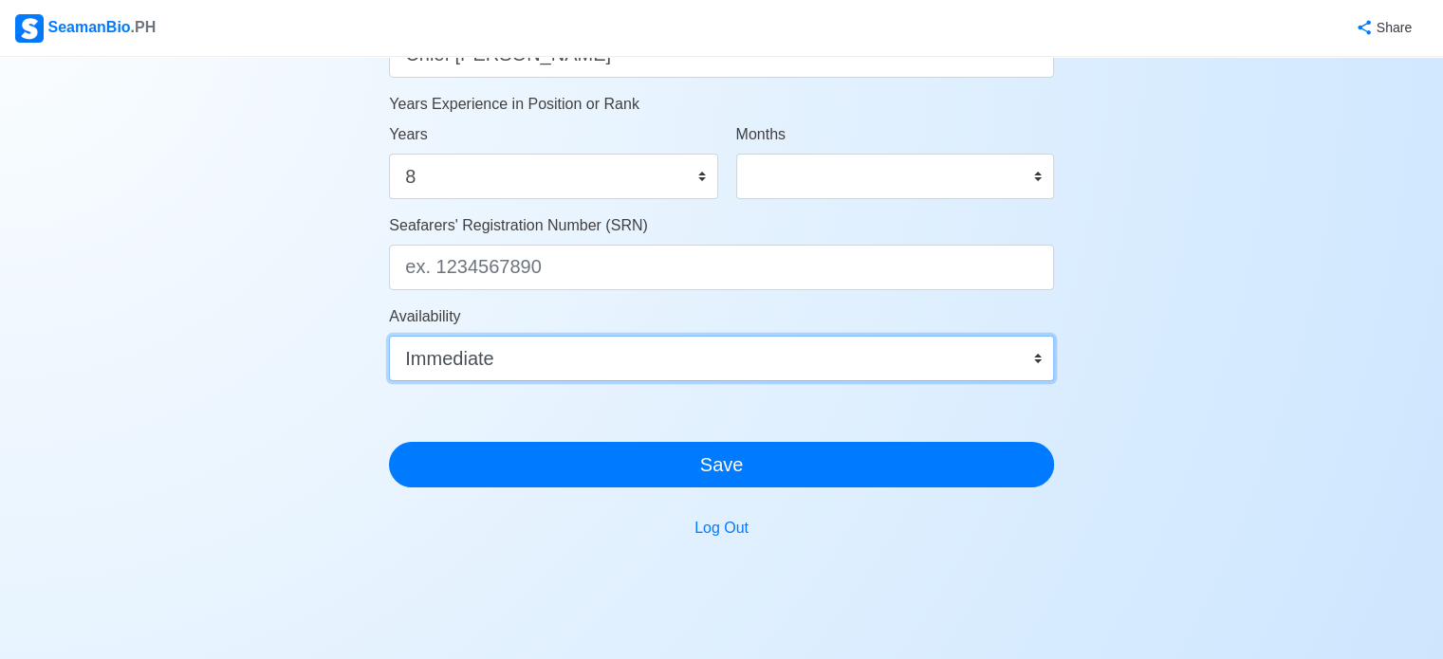
click at [531, 340] on select "Immediate Oct 2025 Nov 2025 Dec 2025 Jan 2026 Feb 2026 Mar 2026 Apr 2026 May 20…" at bounding box center [721, 359] width 665 height 46
select select "1761926400000"
click at [389, 336] on select "Immediate Oct 2025 Nov 2025 Dec 2025 Jan 2026 Feb 2026 Mar 2026 Apr 2026 May 20…" at bounding box center [721, 359] width 665 height 46
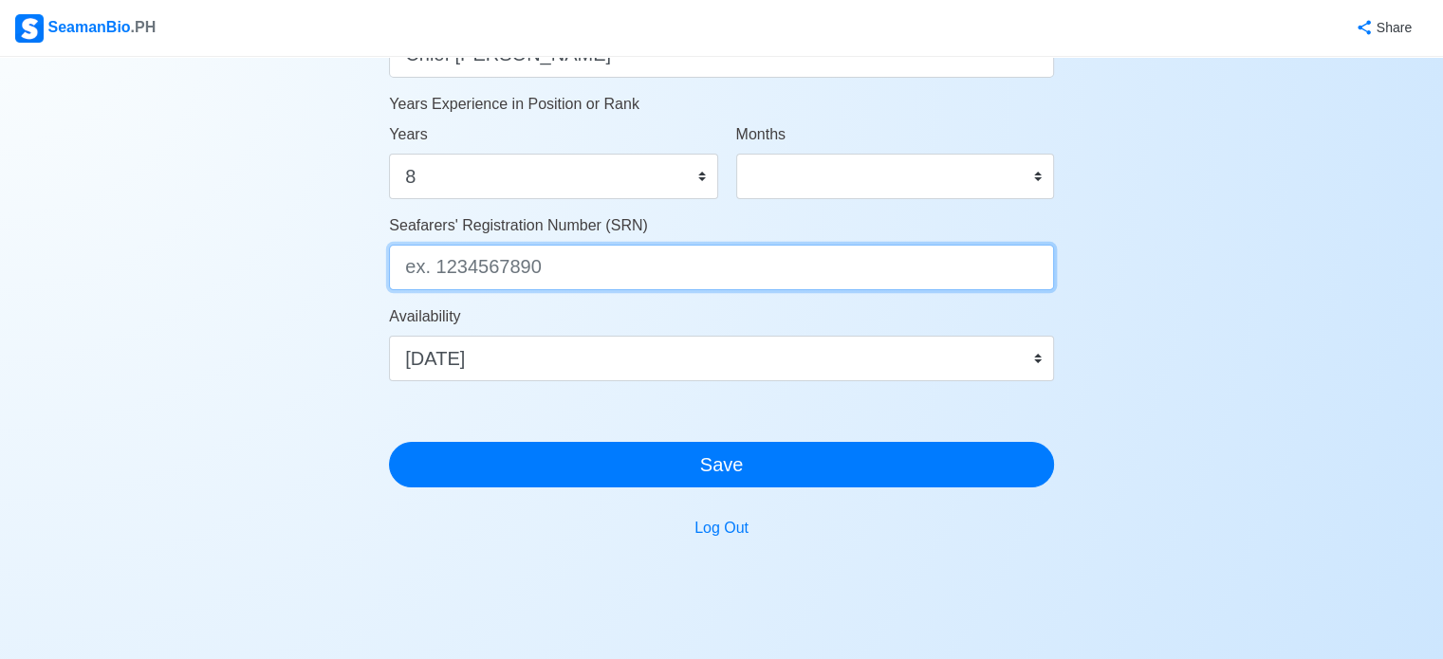
click at [473, 269] on input "Seafarers' Registration Number (SRN)" at bounding box center [721, 268] width 665 height 46
click at [535, 272] on input "Seafarers' Registration Number (SRN)" at bounding box center [721, 268] width 665 height 46
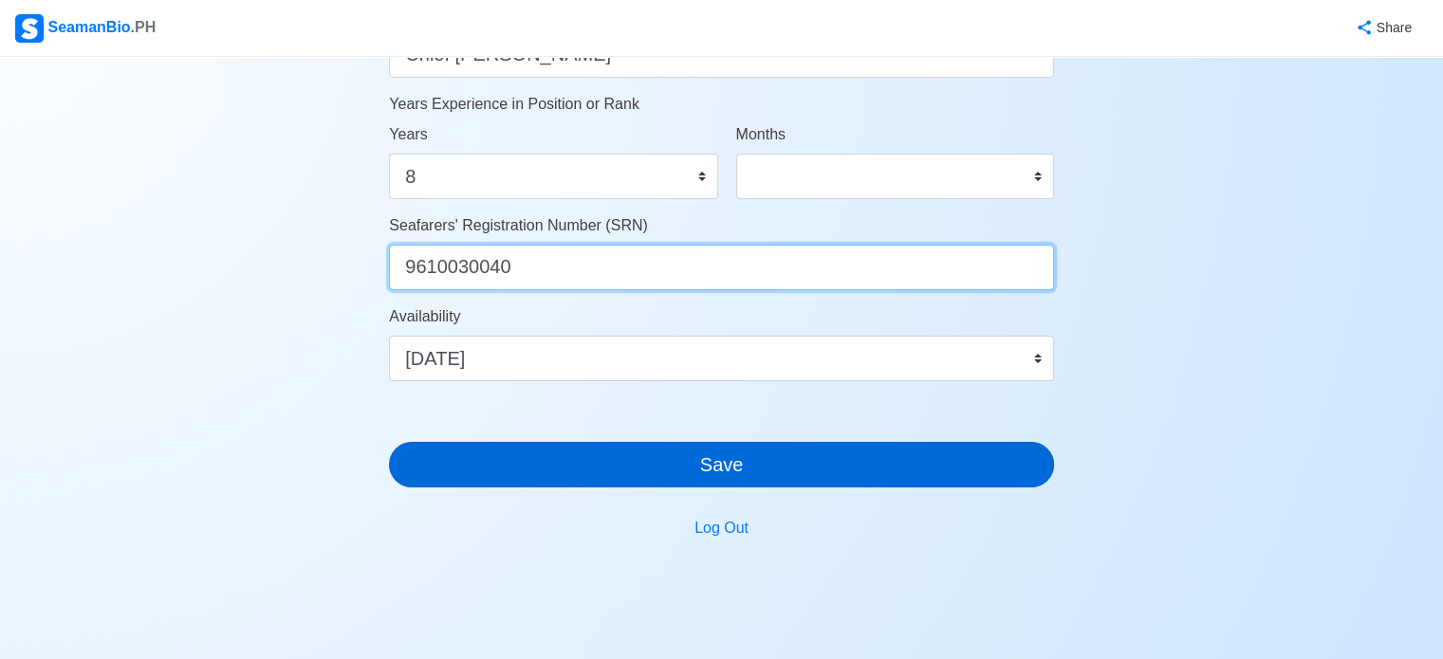
type input "9610030040"
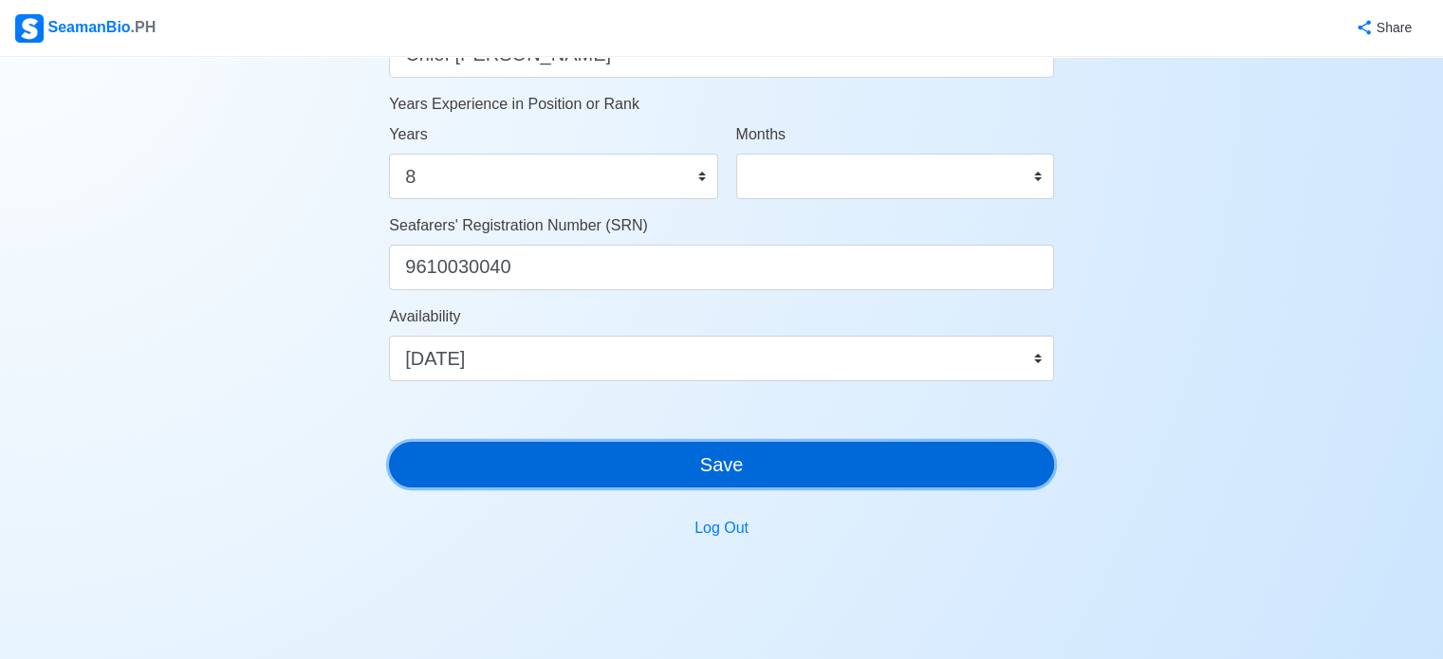
click at [542, 471] on button "Save" at bounding box center [721, 465] width 665 height 46
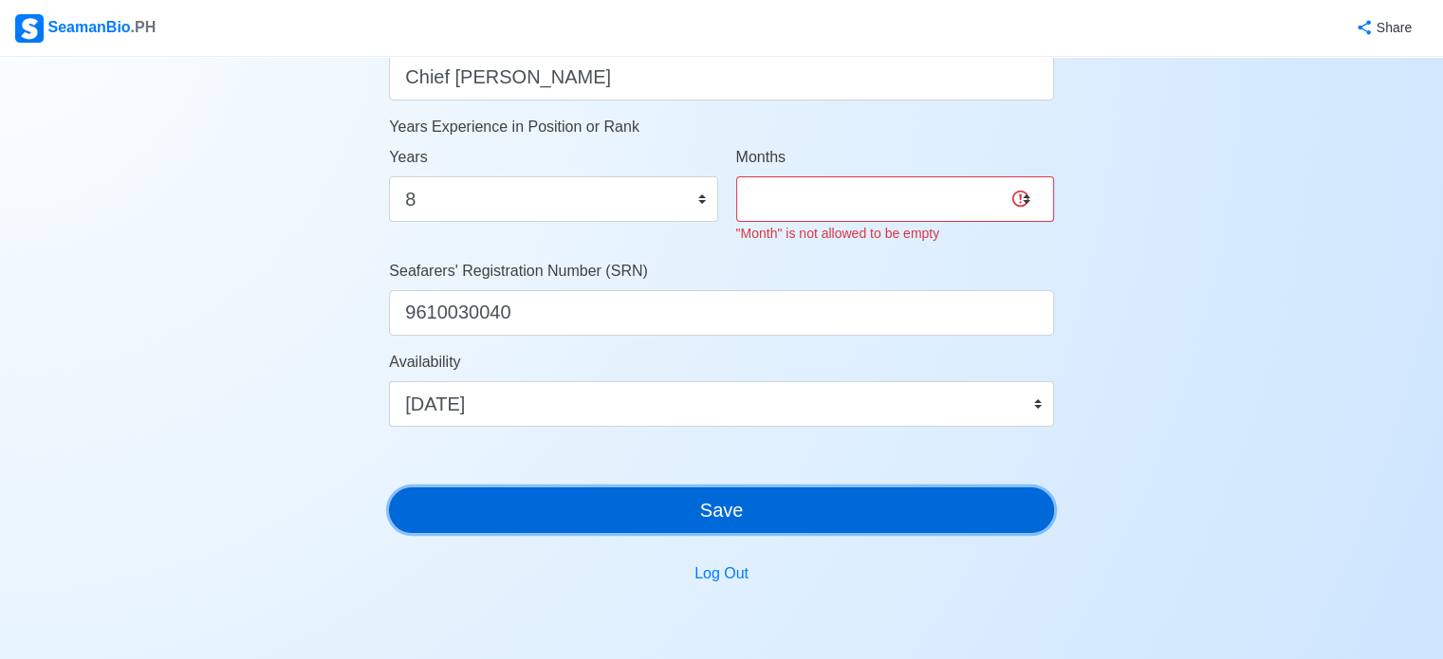
scroll to position [1067, 0]
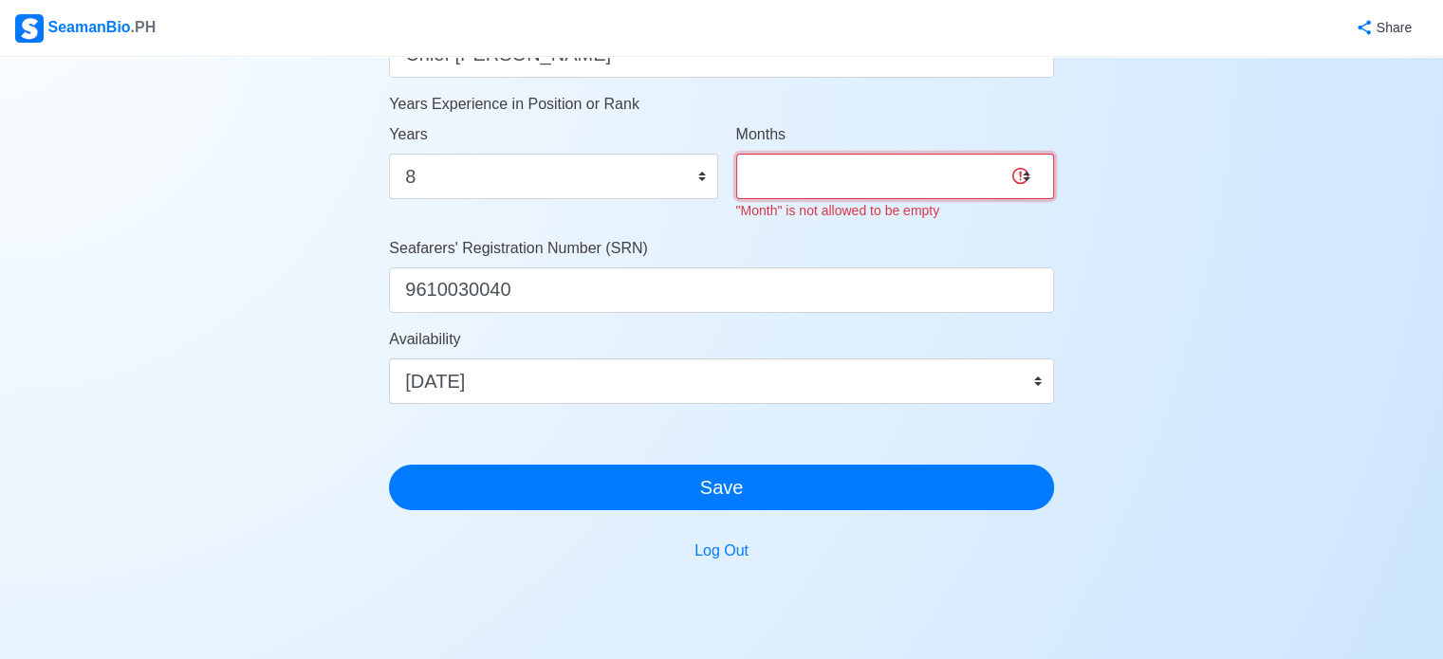
click at [792, 172] on select "0 1 2 3 4 5 6 7 8 9 10 11" at bounding box center [895, 177] width 318 height 46
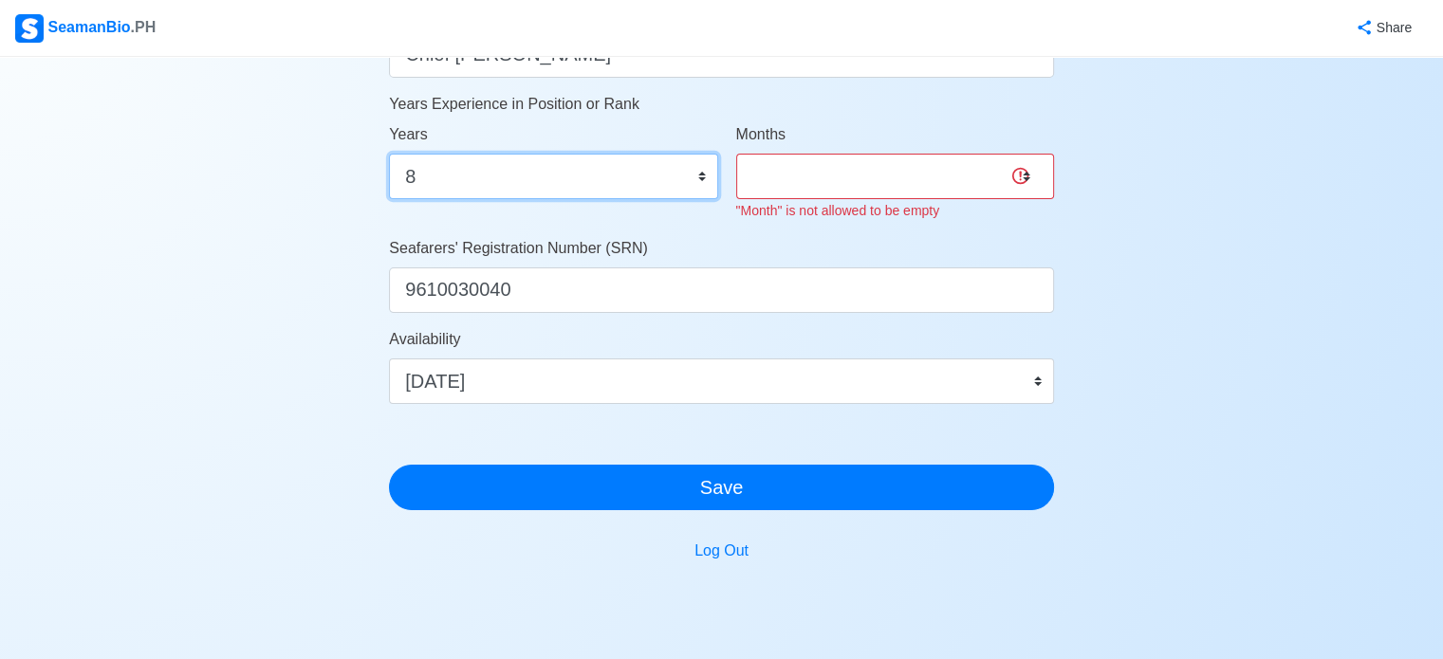
click at [583, 176] on select "0 1 2 3 4 5 6 7 8 9 10 11 12 13 14 15 16 17 18 19 20 21 22 23 24 25 26 27 28 29…" at bounding box center [553, 177] width 328 height 46
select select "9"
click at [389, 154] on select "0 1 2 3 4 5 6 7 8 9 10 11 12 13 14 15 16 17 18 19 20 21 22 23 24 25 26 27 28 29…" at bounding box center [553, 177] width 328 height 46
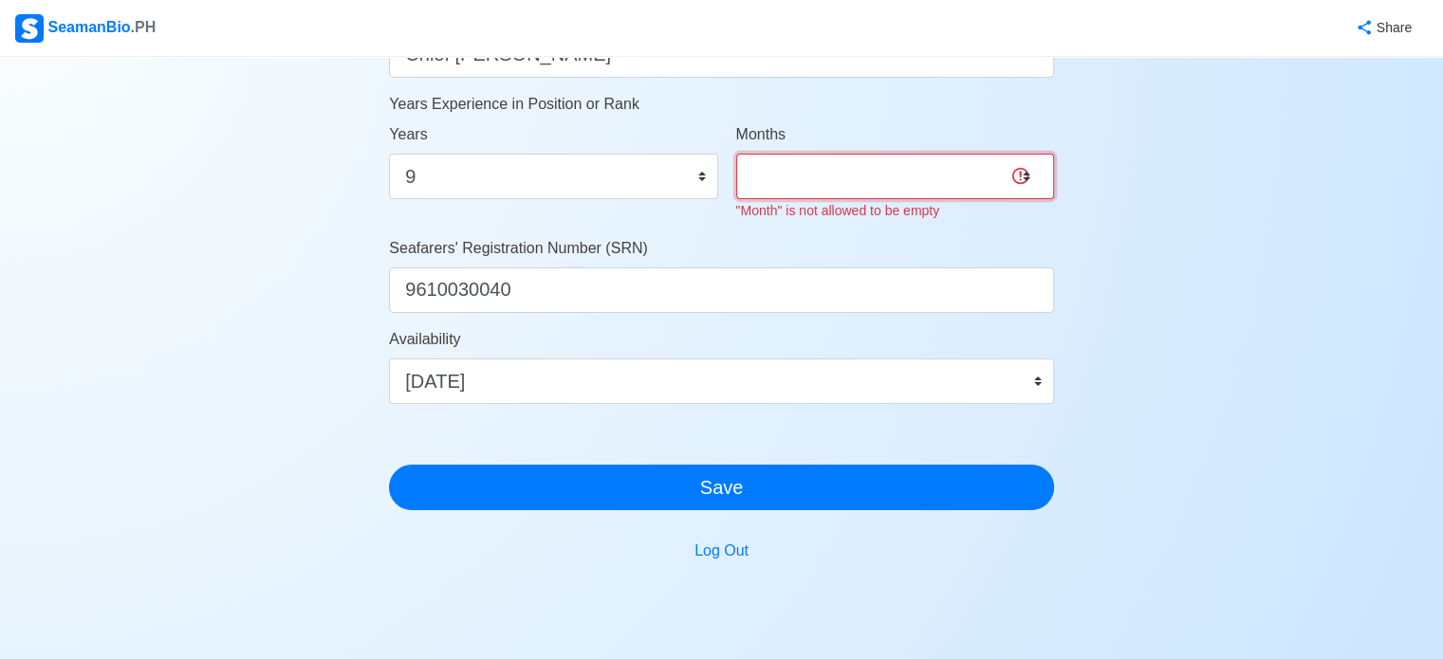
click at [778, 189] on select "0 1 2 3 4 5 6 7 8 9 10 11" at bounding box center [895, 177] width 318 height 46
select select "0"
click at [736, 154] on select "0 1 2 3 4 5 6 7 8 9 10 11" at bounding box center [895, 177] width 318 height 46
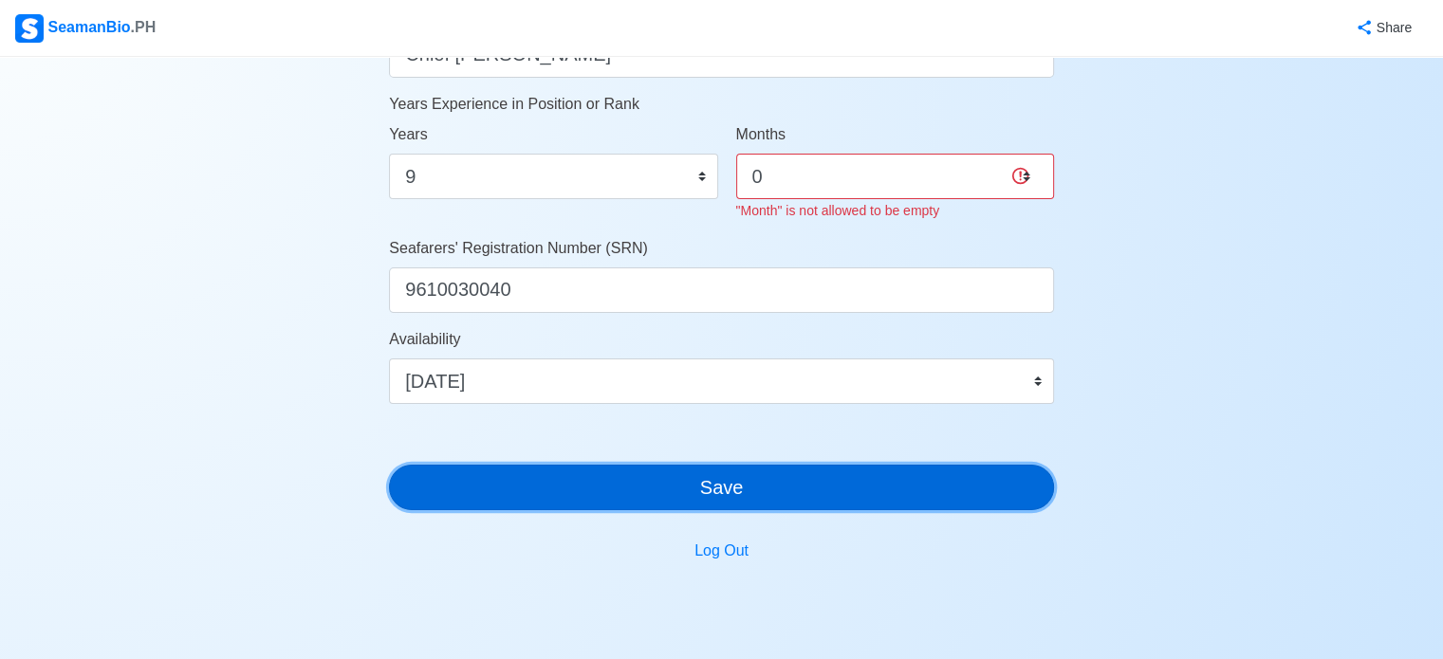
click at [839, 480] on button "Save" at bounding box center [721, 488] width 665 height 46
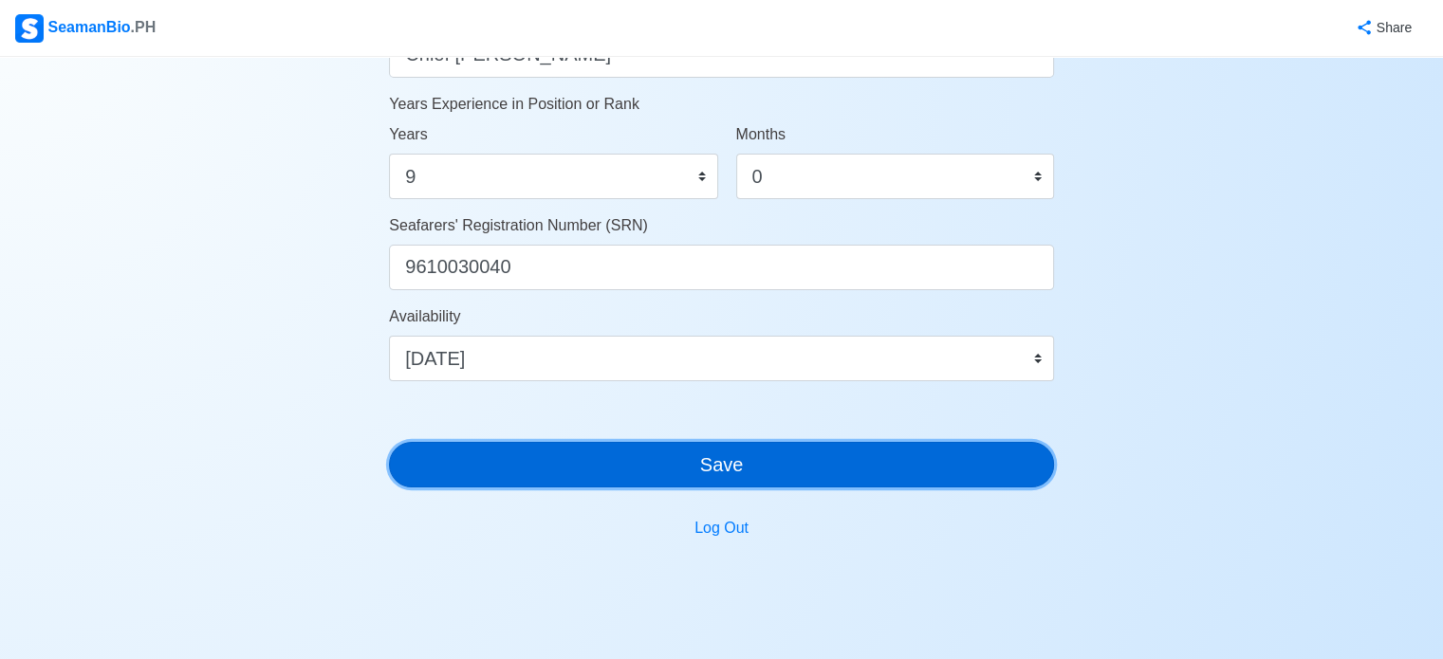
click at [839, 480] on button "Save" at bounding box center [721, 465] width 665 height 46
click at [802, 451] on button "Save" at bounding box center [721, 465] width 665 height 46
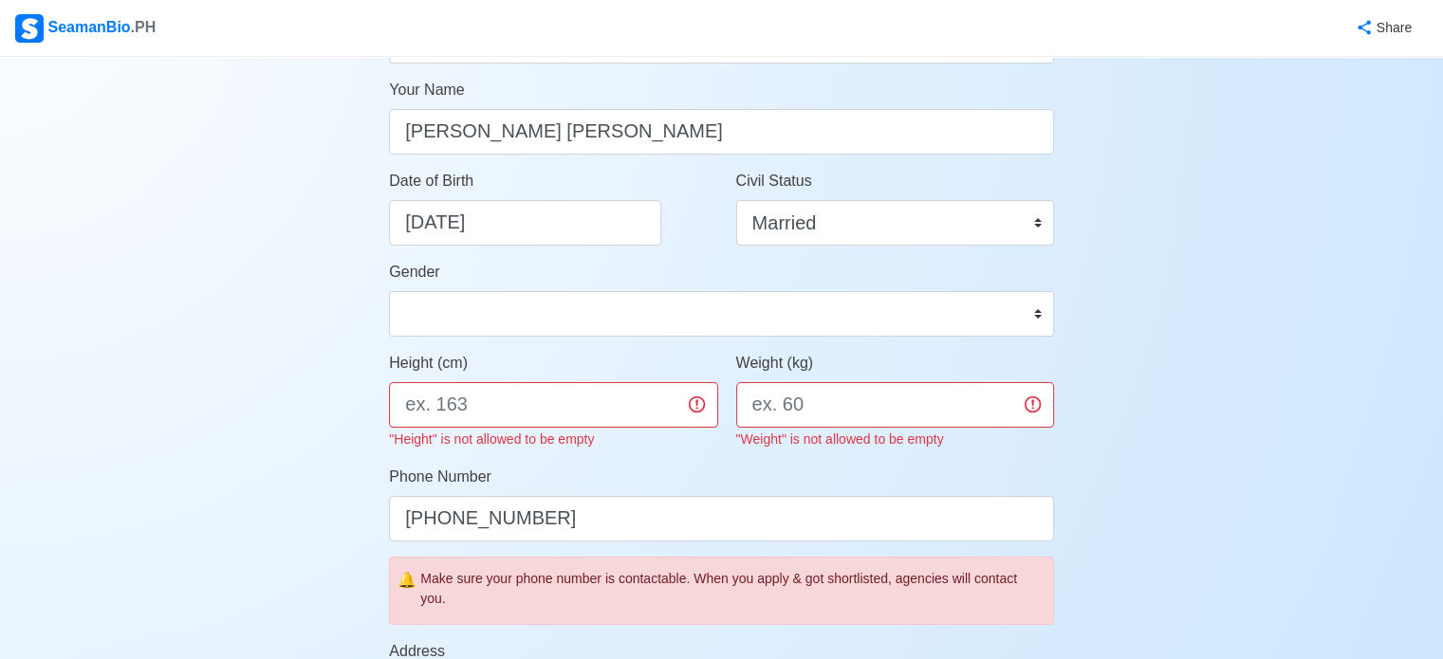
scroll to position [213, 0]
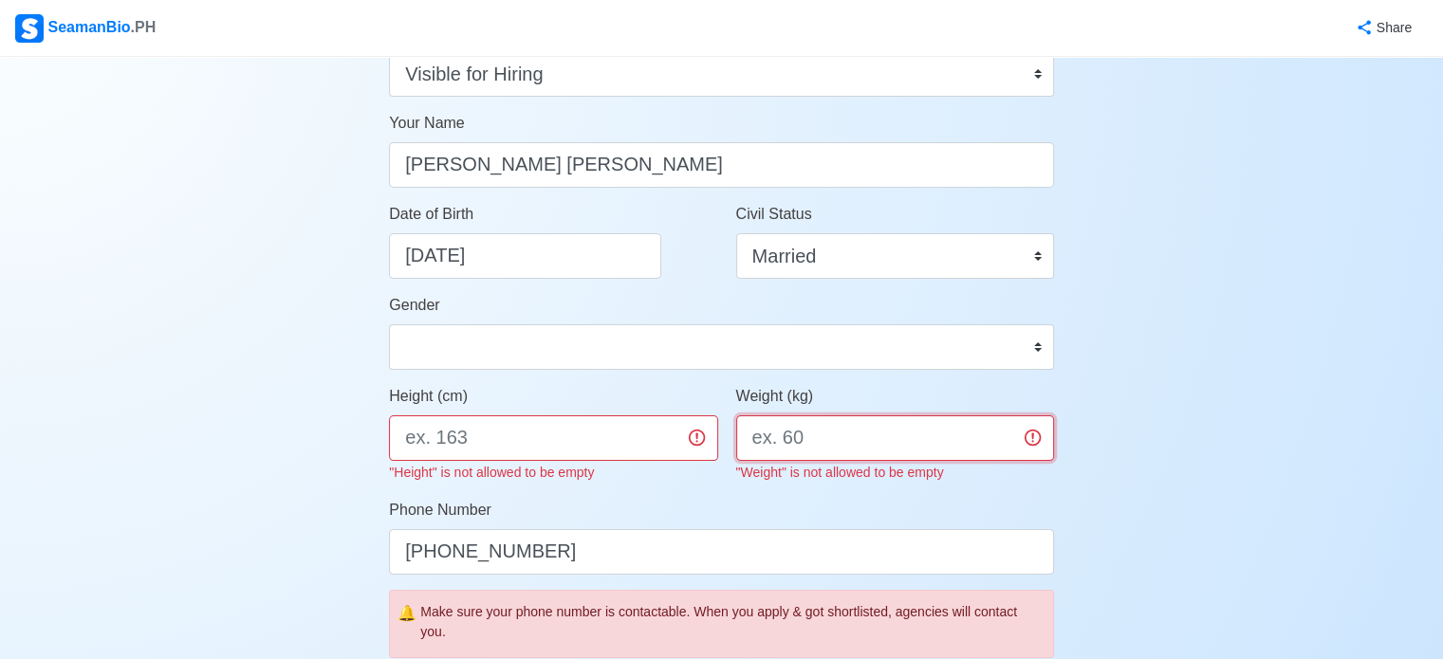
click at [850, 449] on input "Weight (kg)" at bounding box center [895, 439] width 318 height 46
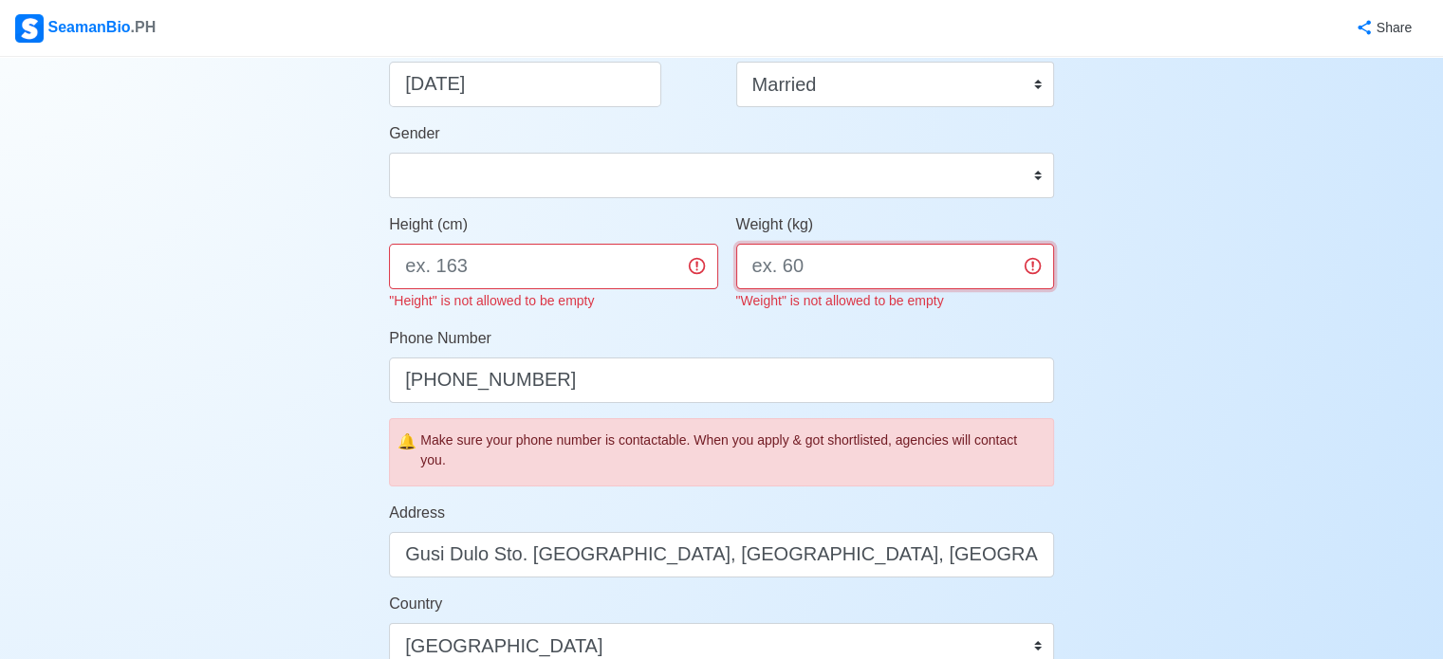
scroll to position [307, 0]
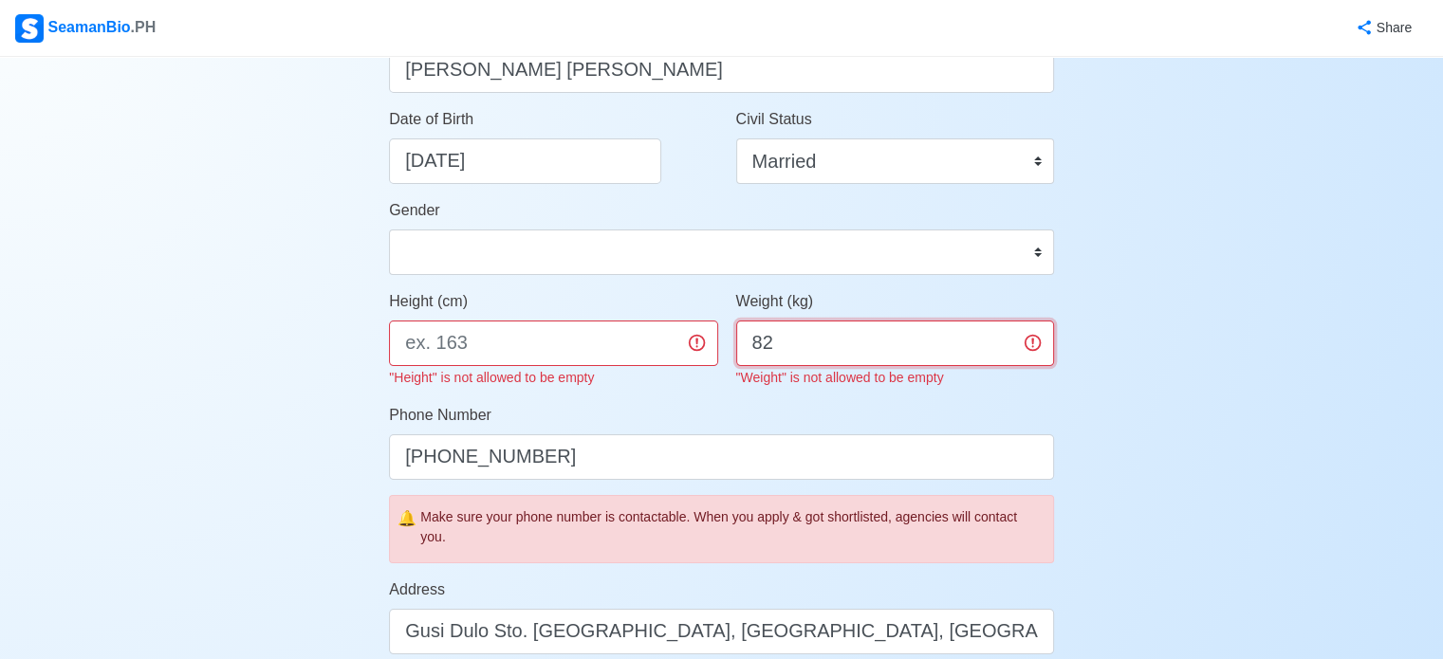
type input "82"
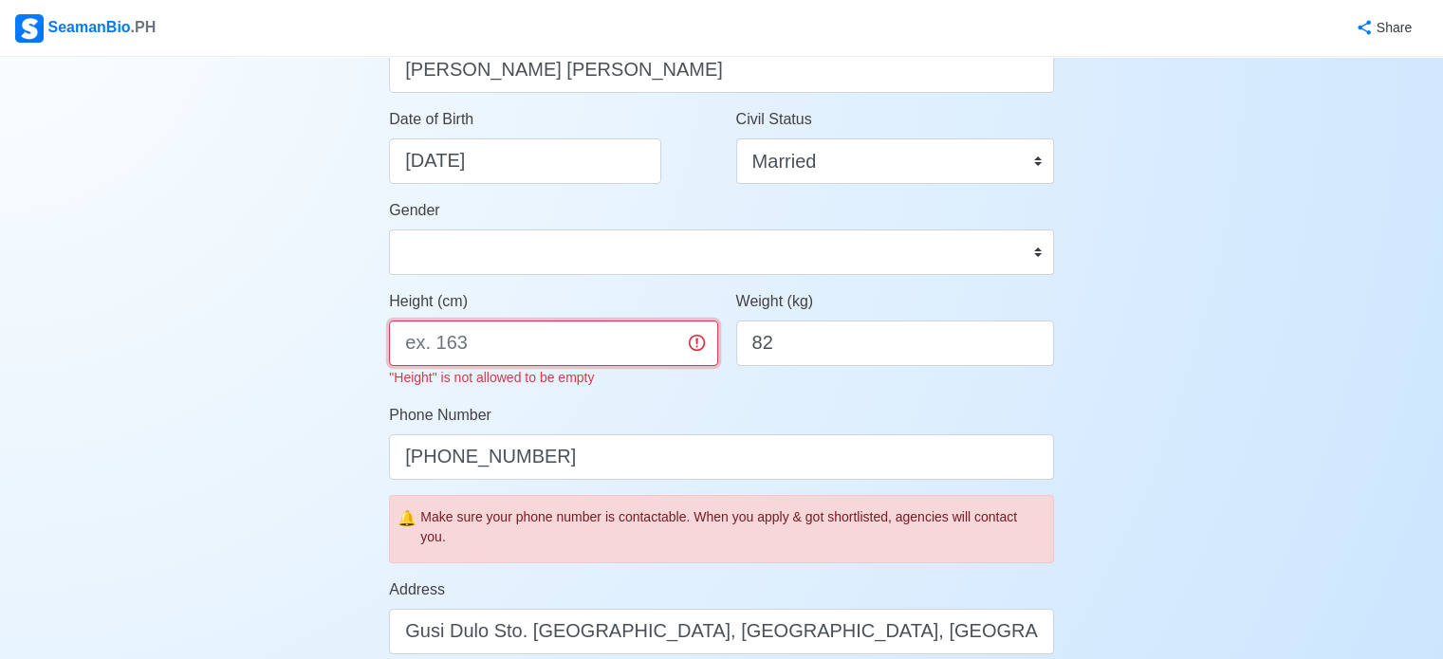
click at [590, 333] on input "Height (cm)" at bounding box center [553, 344] width 328 height 46
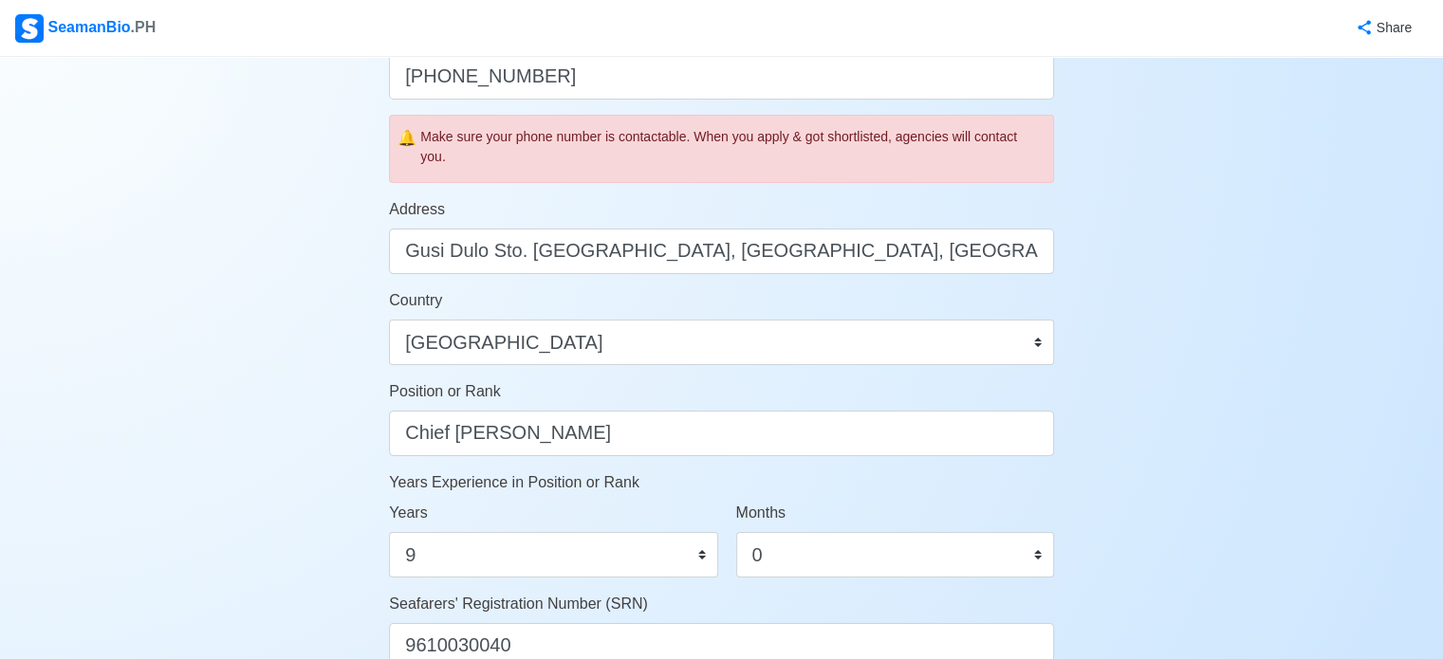
scroll to position [1126, 0]
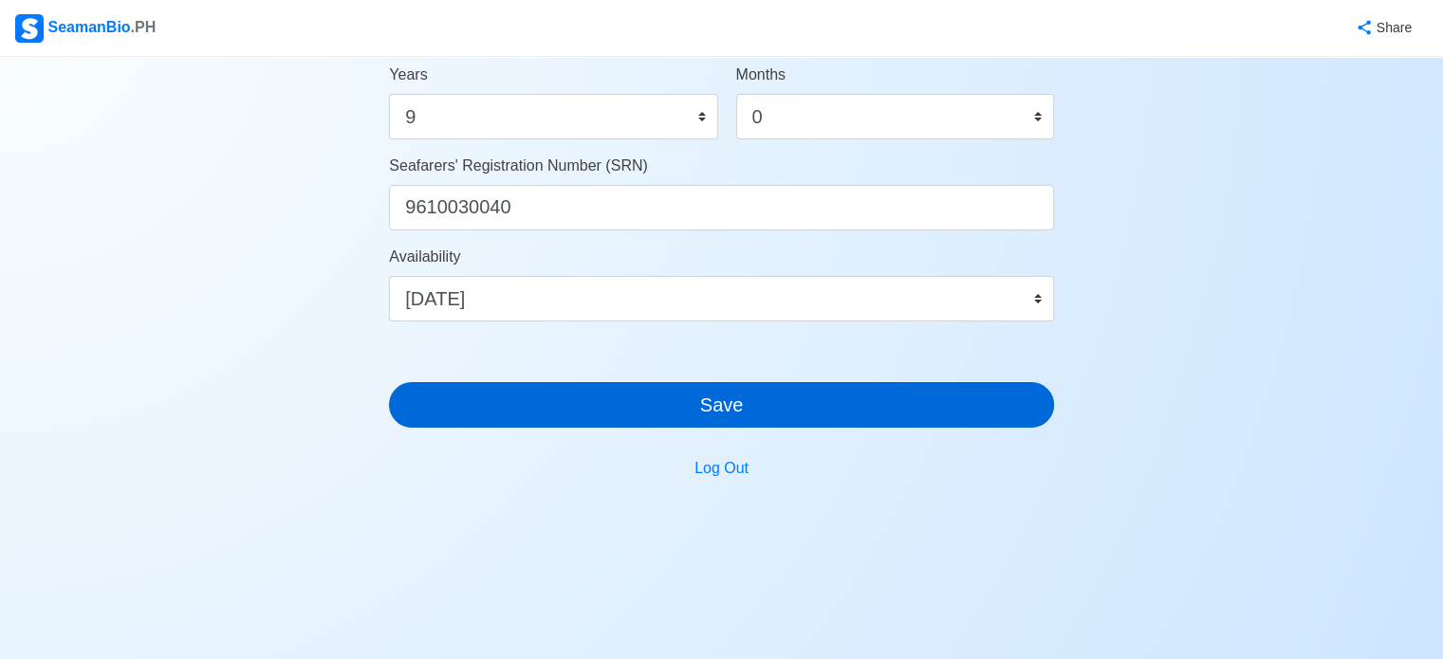
type input "156"
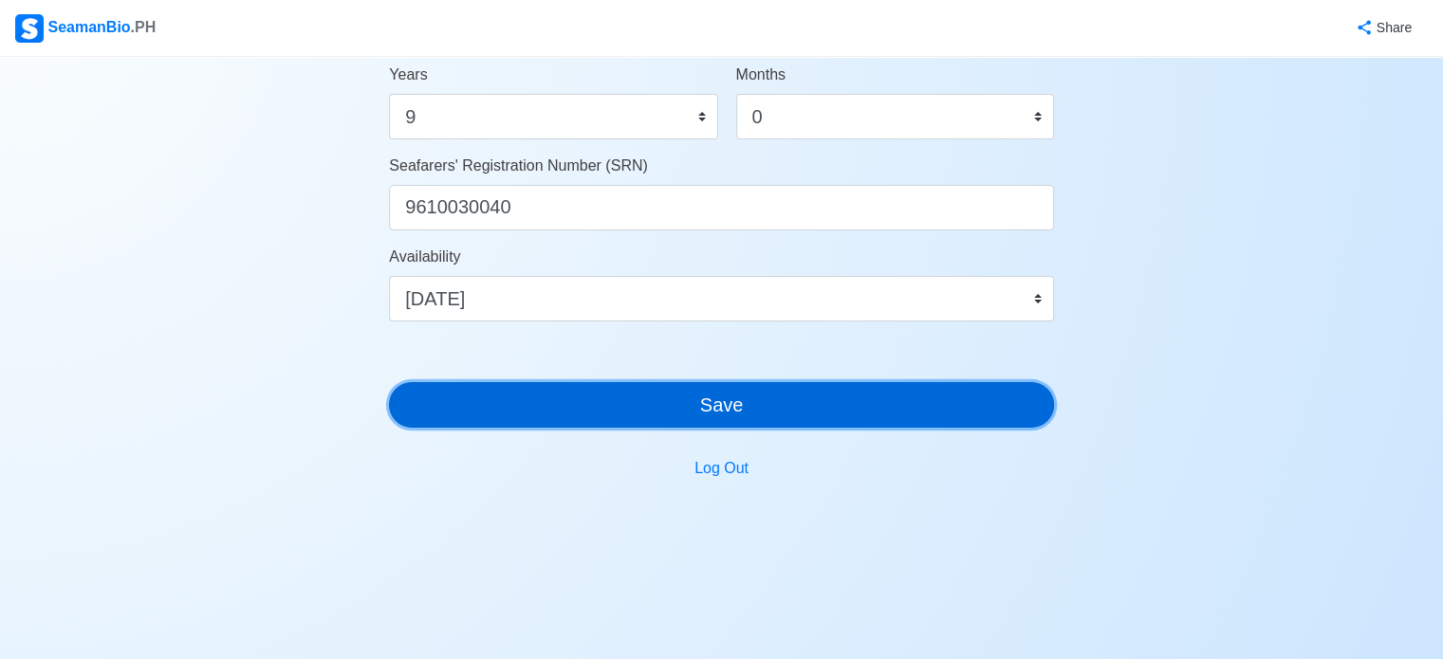
click at [736, 407] on button "Save" at bounding box center [721, 405] width 665 height 46
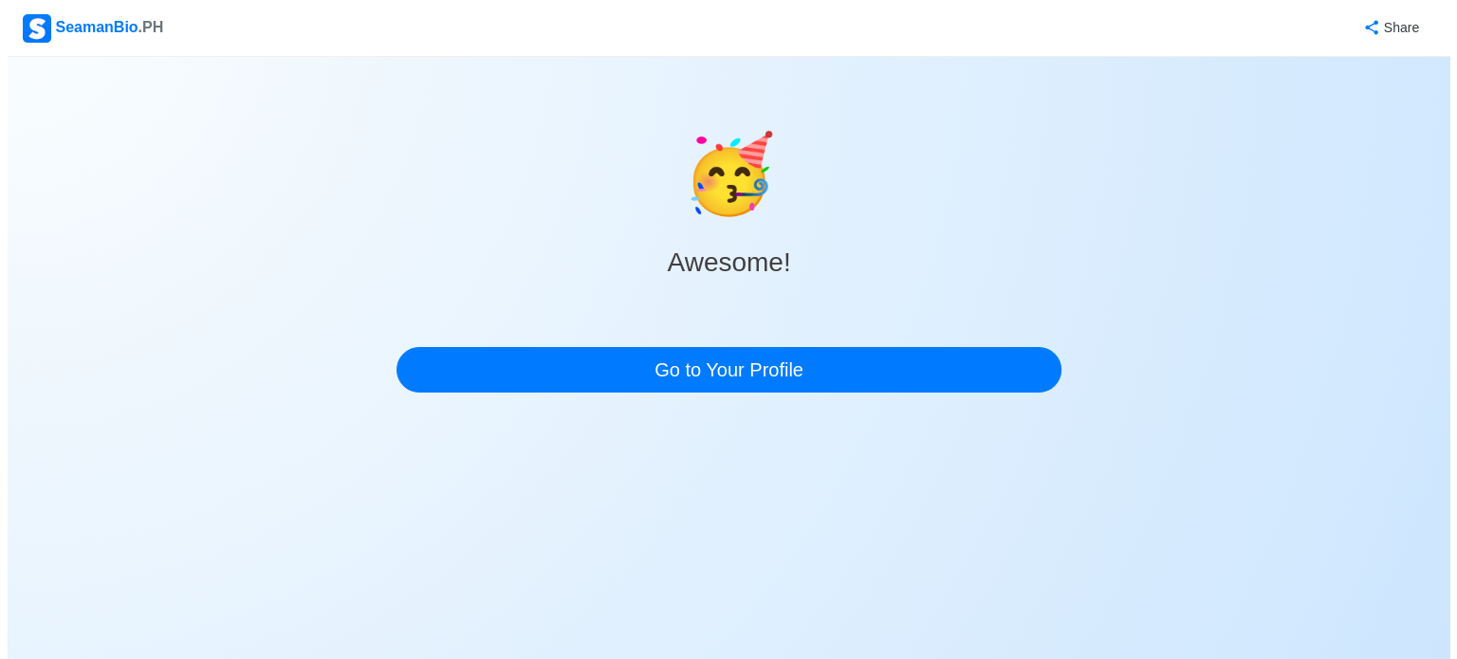
scroll to position [0, 0]
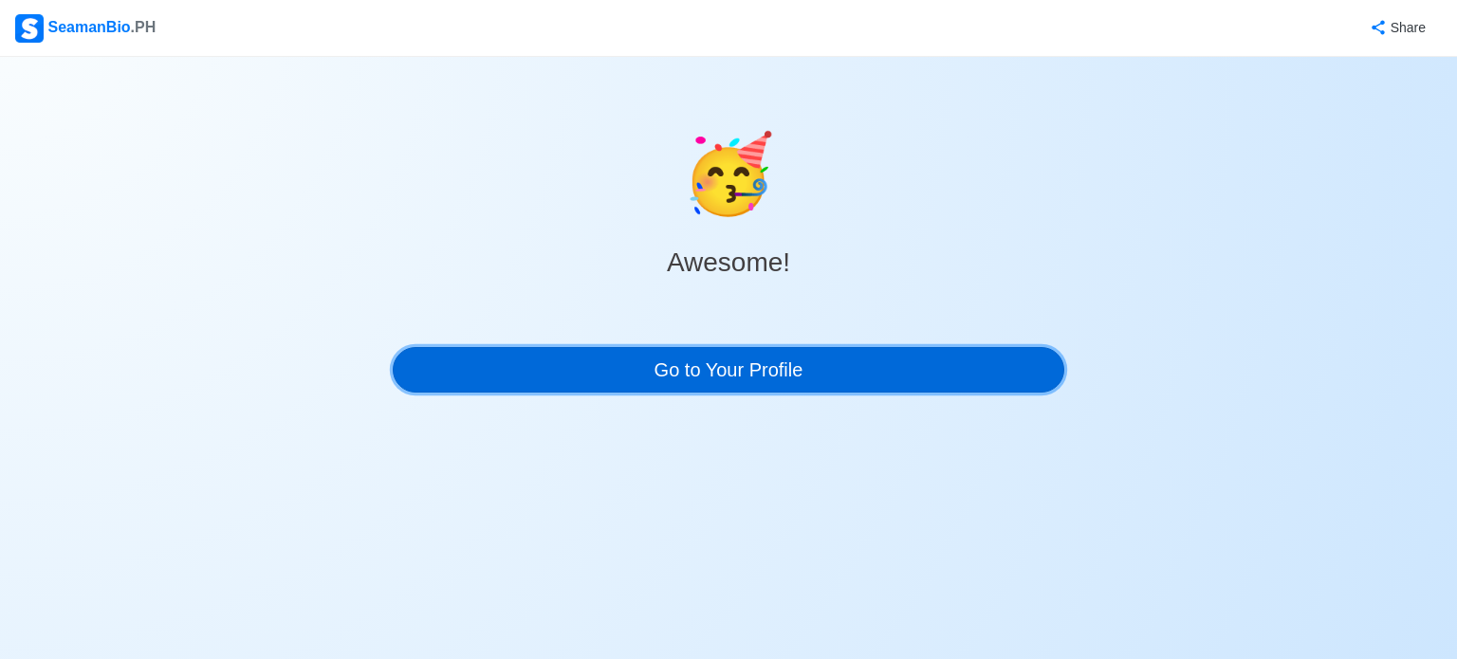
click at [684, 372] on link "Go to Your Profile" at bounding box center [729, 370] width 672 height 46
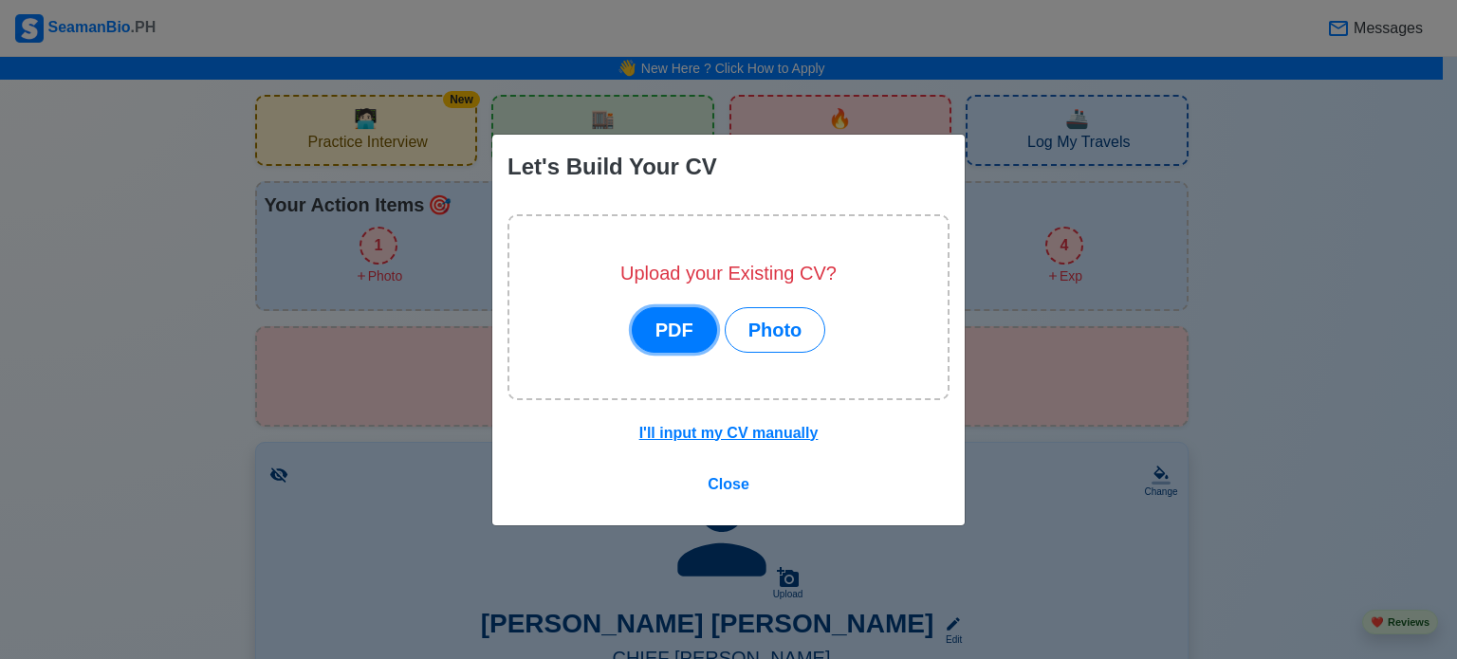
click at [670, 335] on button "PDF" at bounding box center [674, 330] width 85 height 46
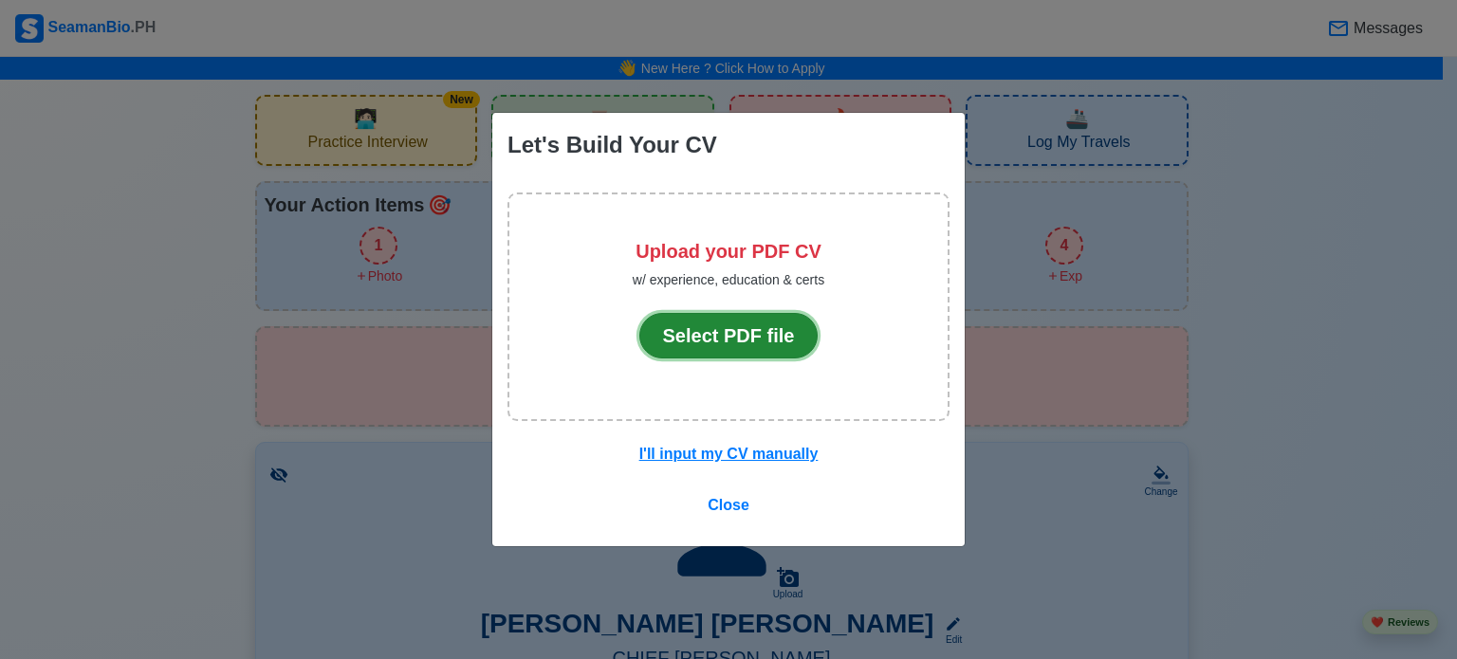
click at [670, 335] on button "Select PDF file" at bounding box center [729, 336] width 179 height 46
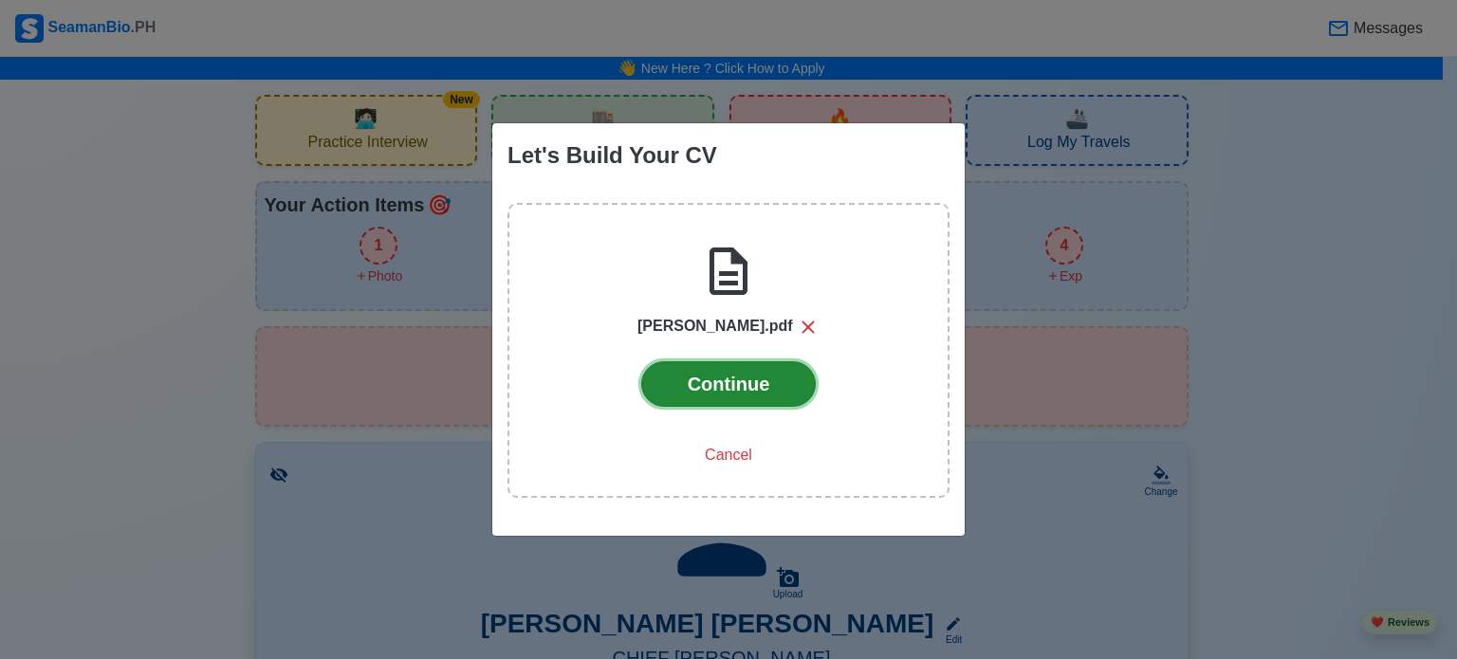
click at [740, 388] on button "Continue" at bounding box center [729, 385] width 176 height 46
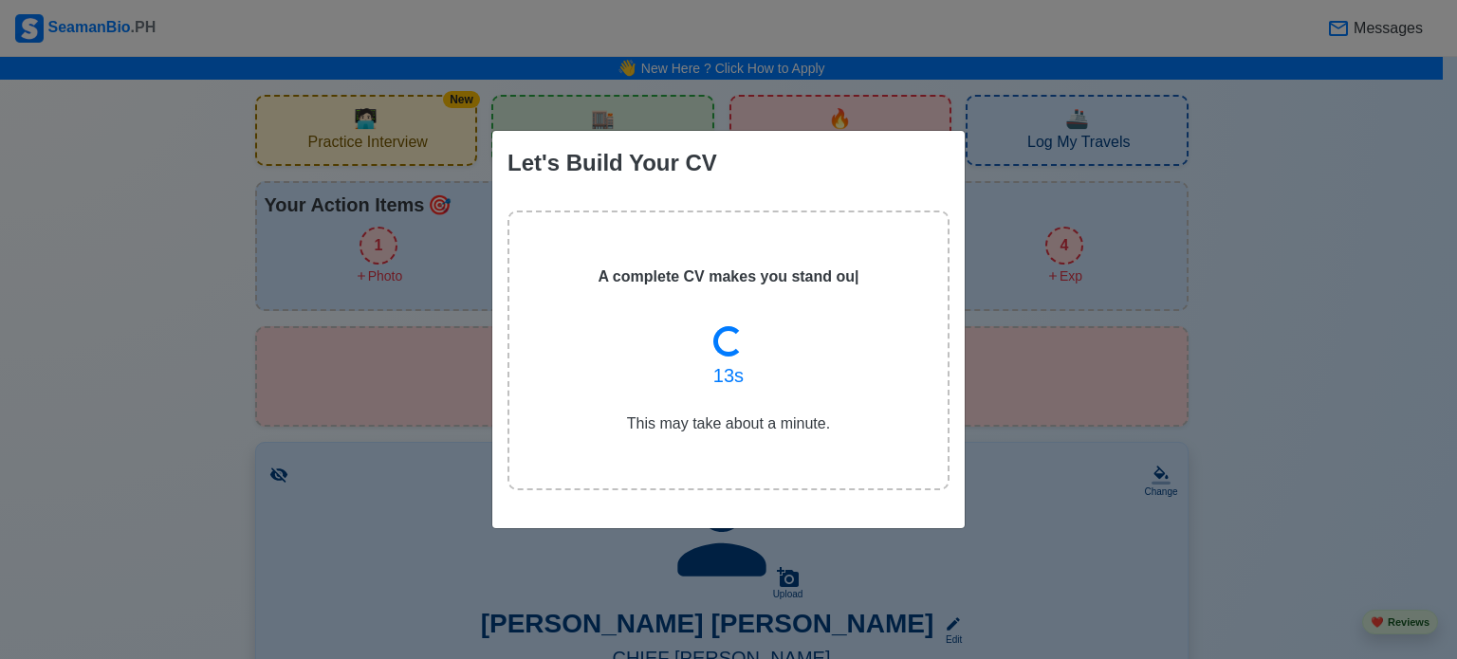
click at [1046, 343] on div "Let's Build Your CV A complete CV makes you stand ou | 13 s This may take about…" at bounding box center [728, 329] width 1457 height 659
